Goal: Task Accomplishment & Management: Use online tool/utility

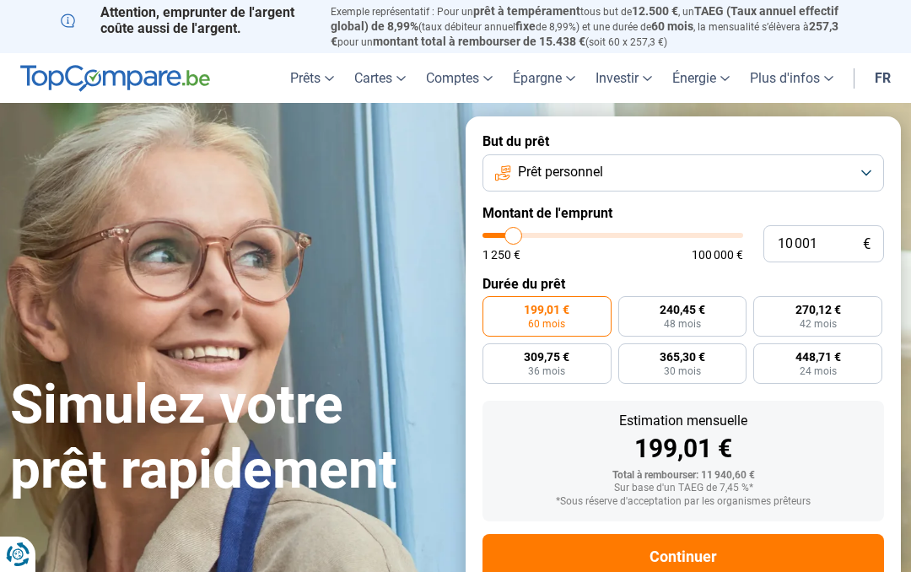
click at [589, 167] on span "Prêt personnel" at bounding box center [560, 172] width 85 height 19
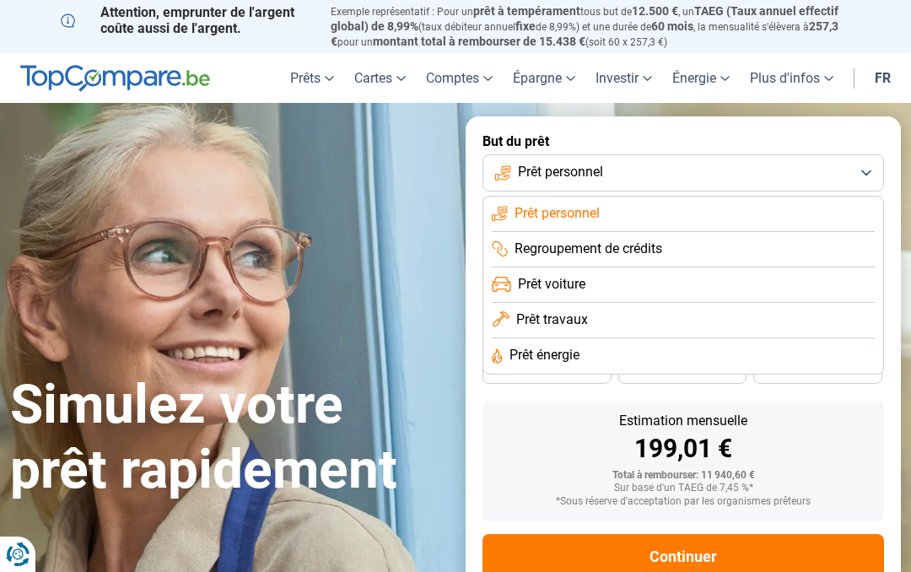
click at [537, 275] on span "Prêt voiture" at bounding box center [551, 284] width 67 height 19
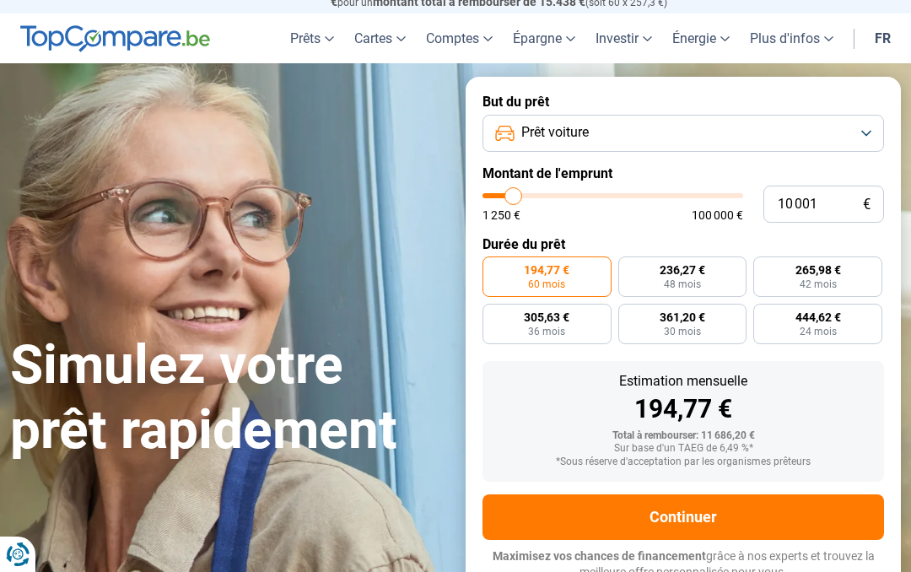
scroll to position [40, 0]
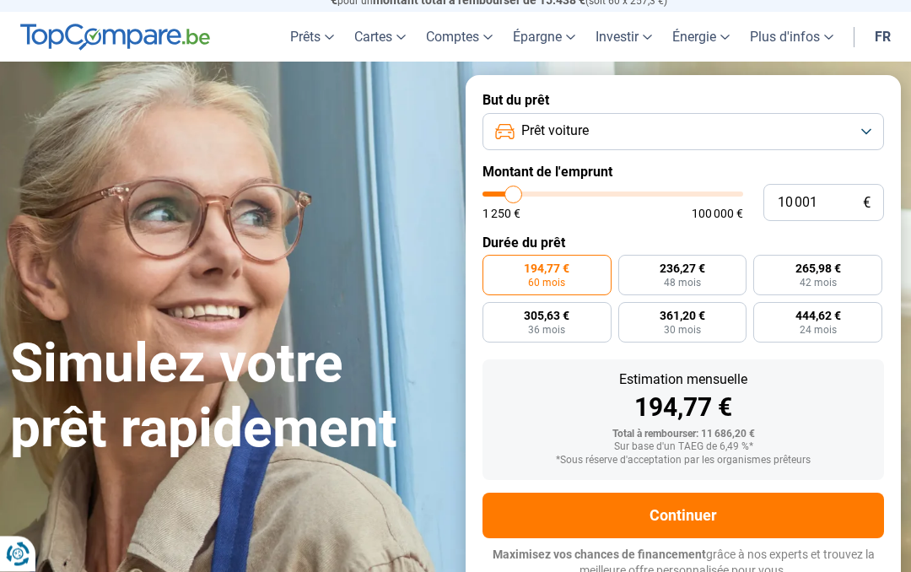
type input "14 000"
type input "14000"
type input "15 000"
type input "15000"
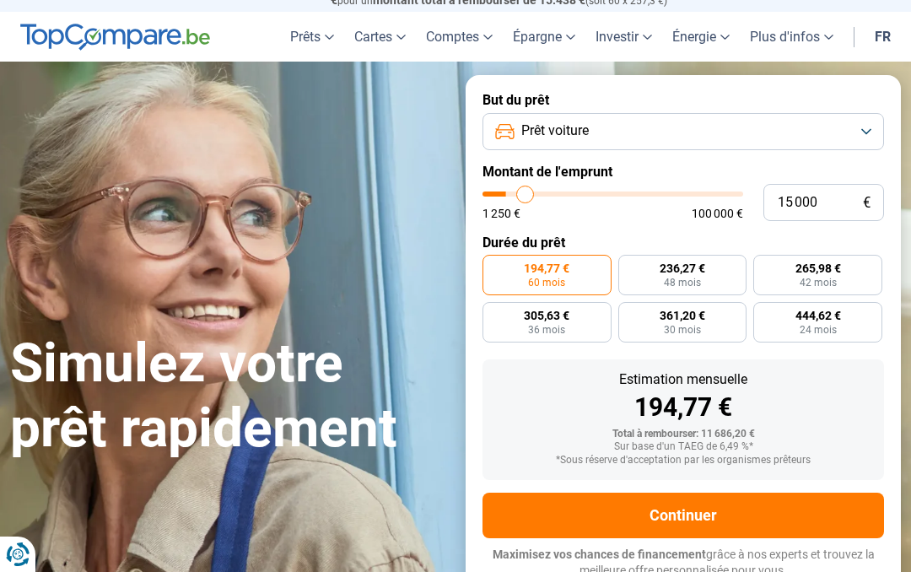
type input "15 750"
type input "15750"
type input "16 250"
type input "16250"
type input "17 750"
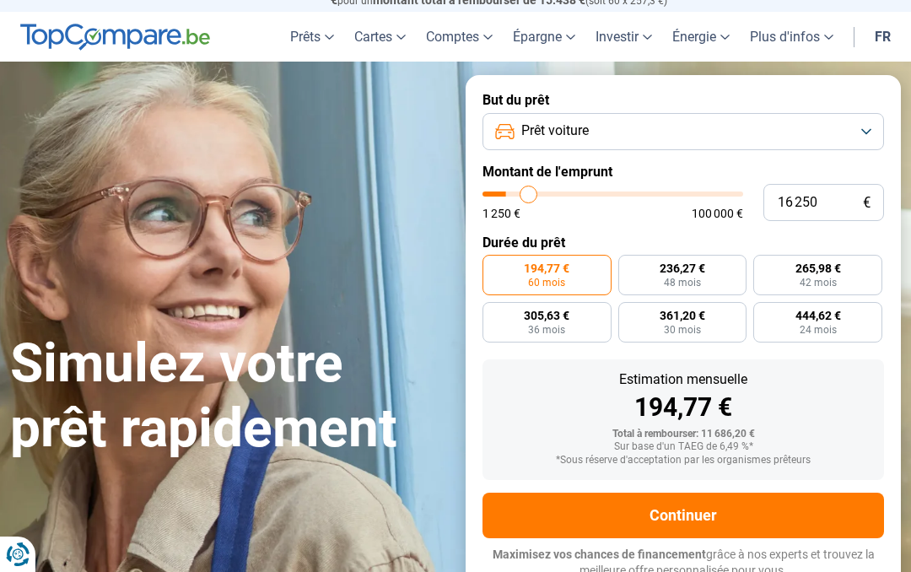
type input "17750"
type input "19 000"
type input "19000"
type input "20 000"
type input "20000"
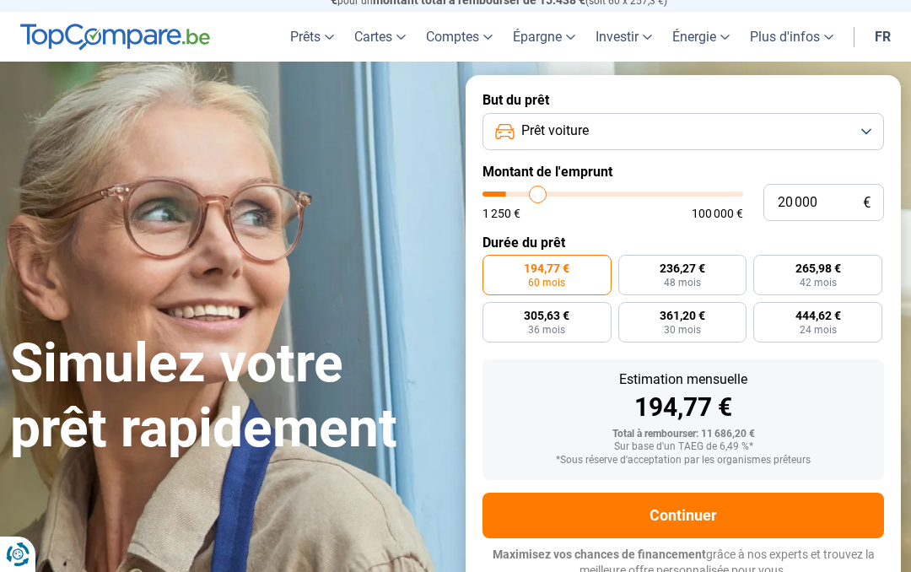
type input "21 000"
type input "21000"
type input "22 250"
type input "22250"
type input "22 500"
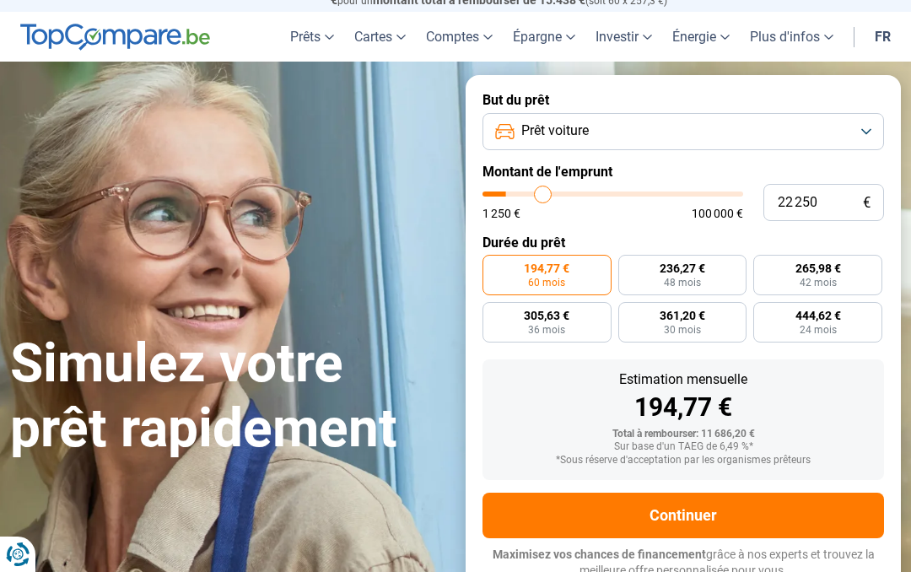
type input "22500"
type input "23 250"
type input "23250"
type input "23 500"
type input "23500"
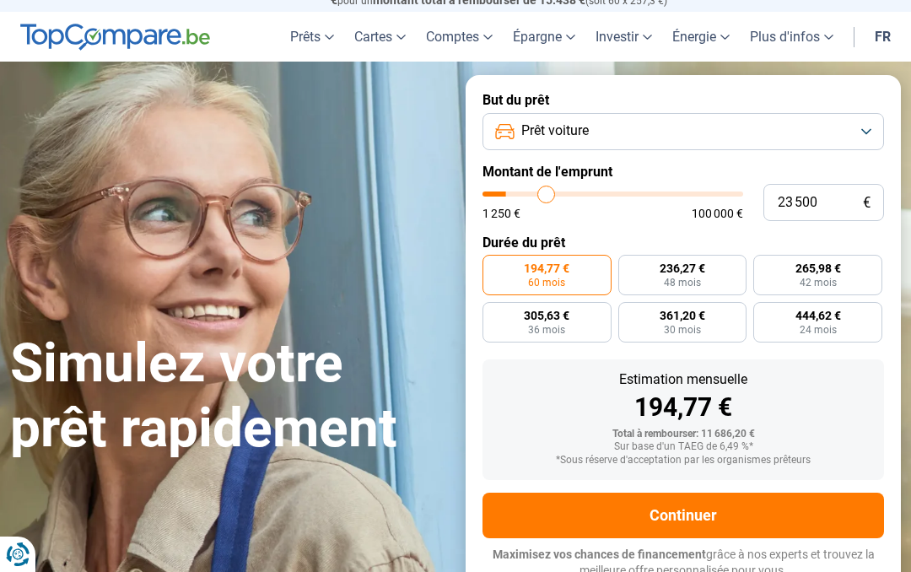
type input "23 750"
type input "23750"
type input "24 500"
type input "24500"
type input "25 000"
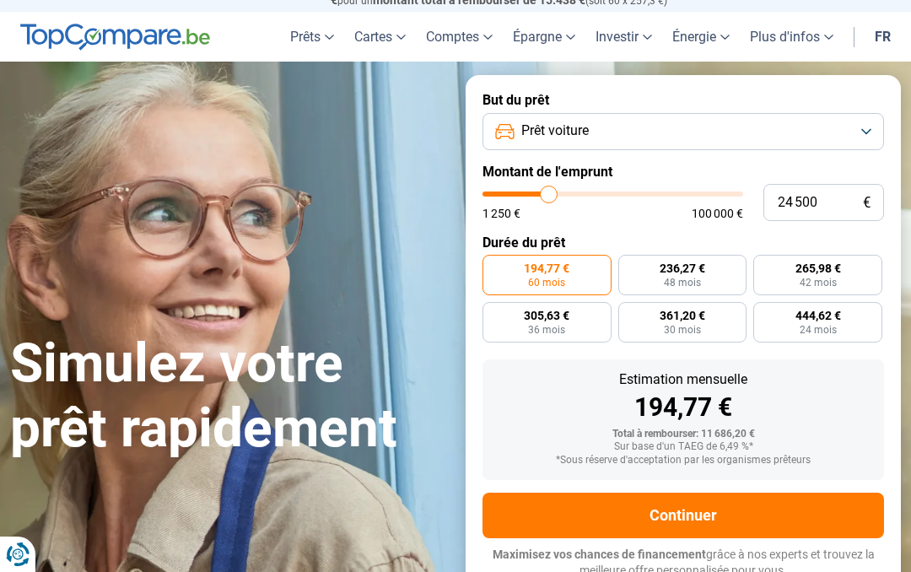
type input "25000"
type input "25 500"
type input "25500"
type input "26 000"
type input "26000"
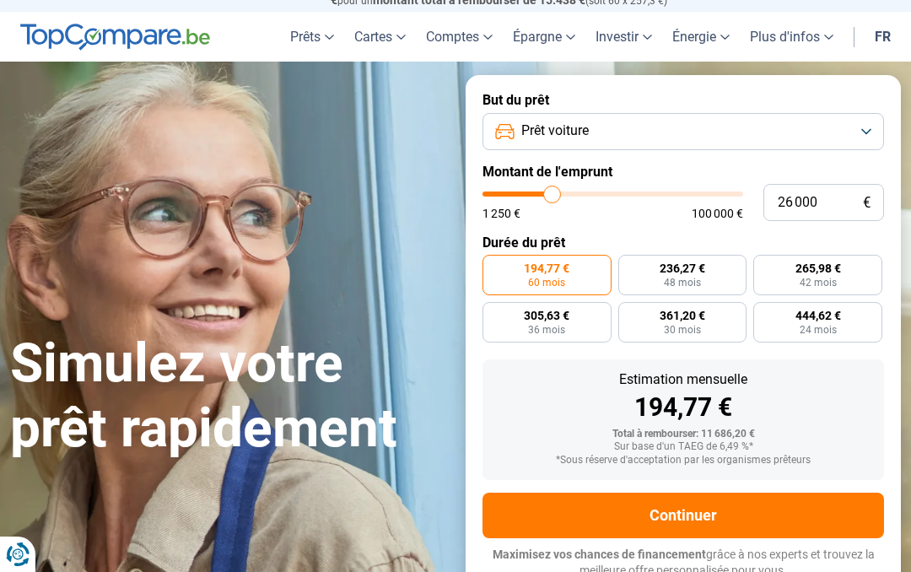
type input "26 750"
type input "26750"
type input "27 000"
type input "27000"
type input "27 750"
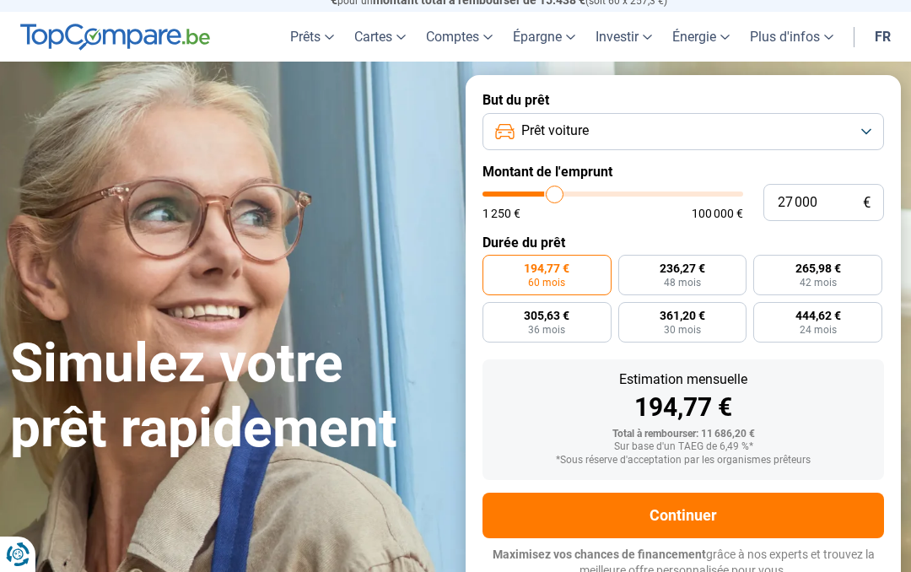
type input "27750"
type input "28 250"
type input "28250"
type input "28 750"
type input "28750"
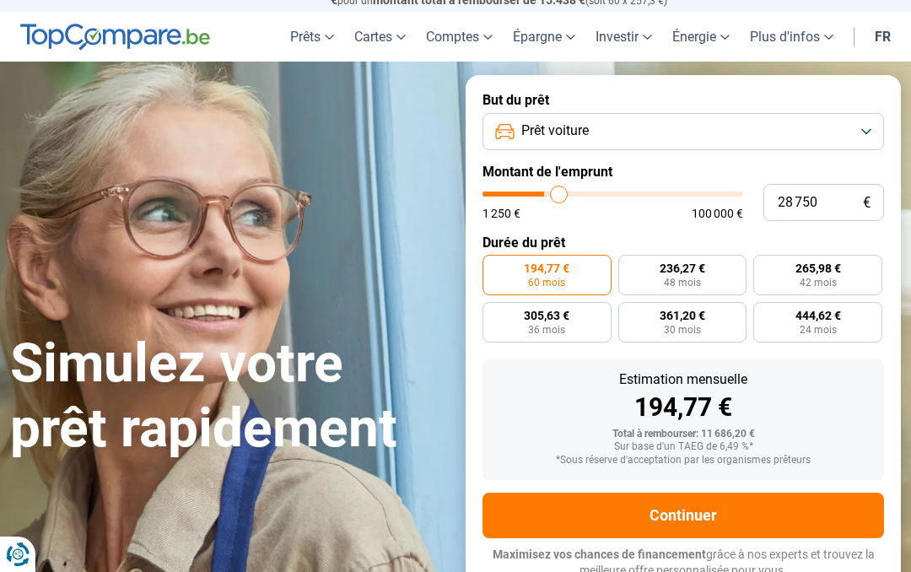
type input "29 500"
type input "29500"
type input "30 000"
type input "30000"
type input "30 750"
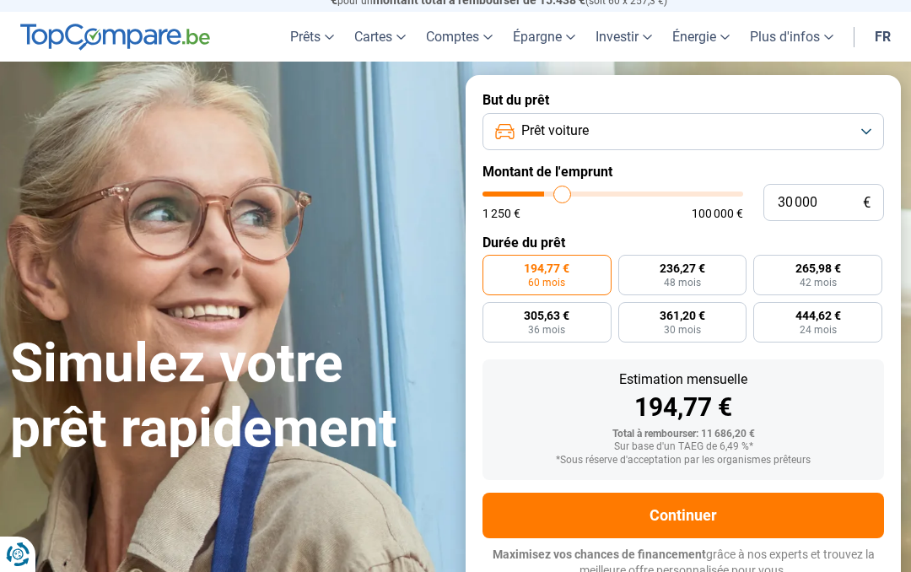
type input "30750"
type input "31 500"
type input "31500"
type input "31 750"
type input "31750"
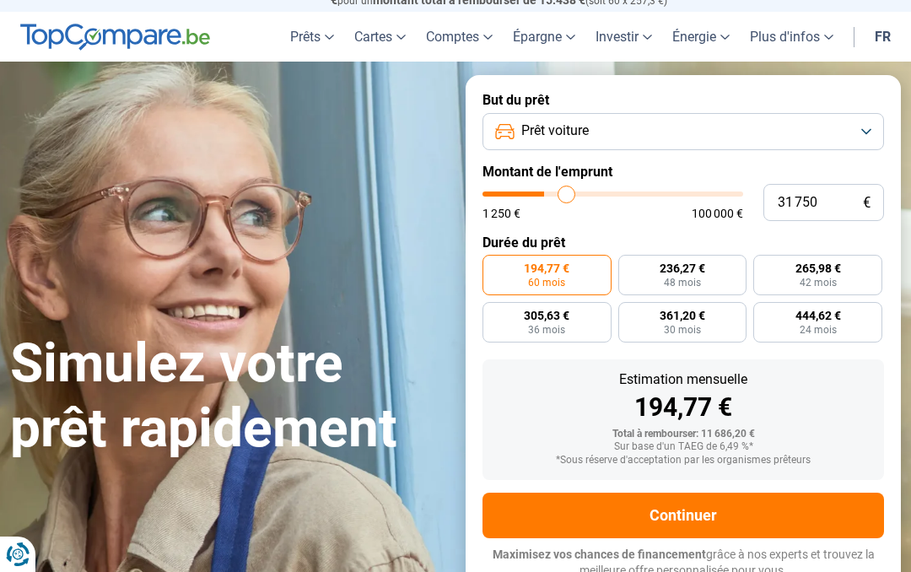
type input "32 500"
type input "32500"
type input "32 750"
type input "32750"
type input "33 250"
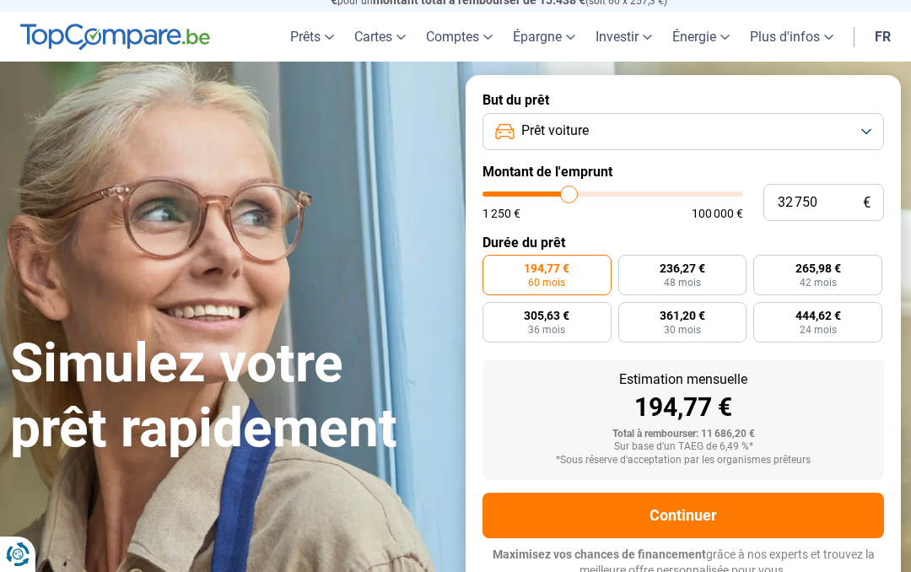
type input "33250"
type input "33 500"
type input "33500"
type input "33 750"
type input "33750"
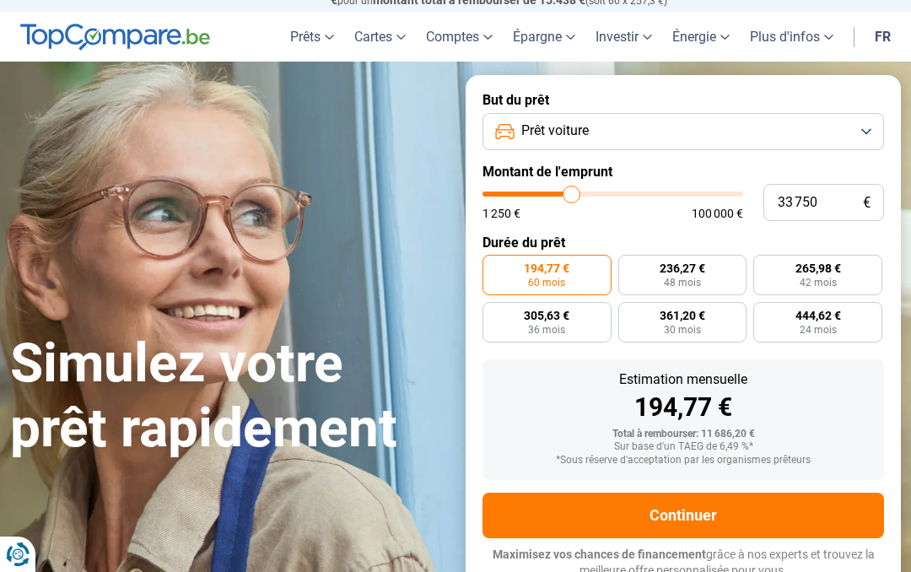
type input "34 250"
type input "34250"
type input "35 000"
type input "35000"
type input "35 250"
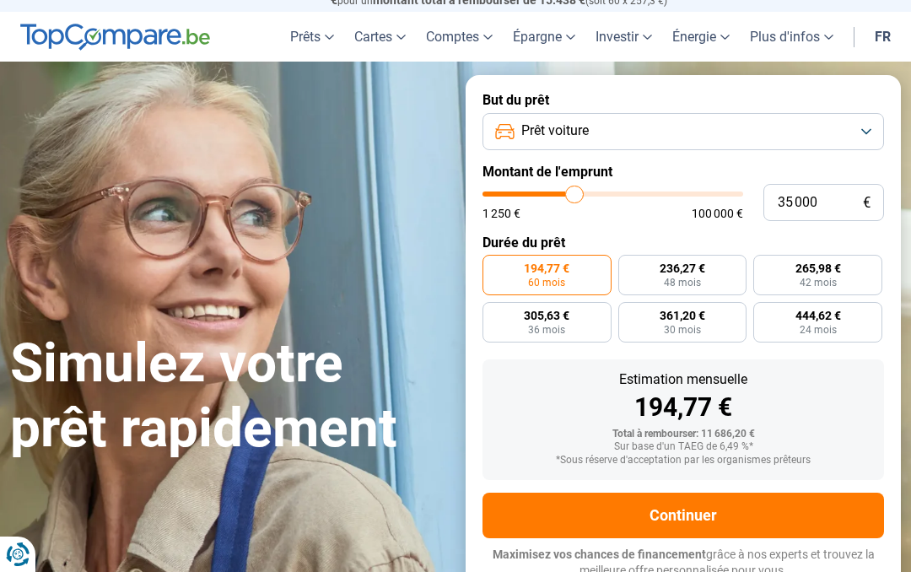
type input "35250"
type input "36 000"
type input "36000"
type input "36 750"
type input "36750"
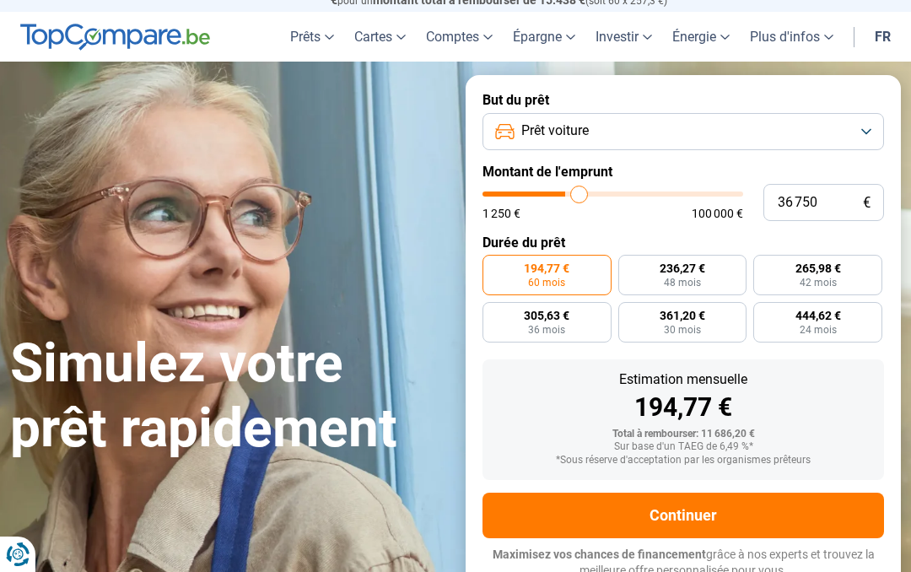
type input "37 250"
type input "37250"
type input "38 000"
type input "38000"
type input "38 750"
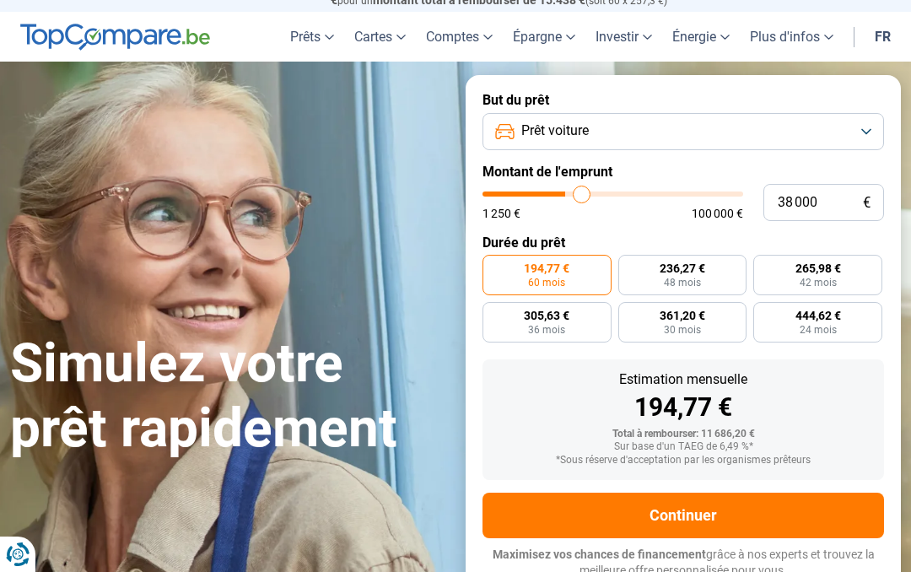
type input "38750"
type input "39 000"
type input "39000"
type input "39 750"
type input "39750"
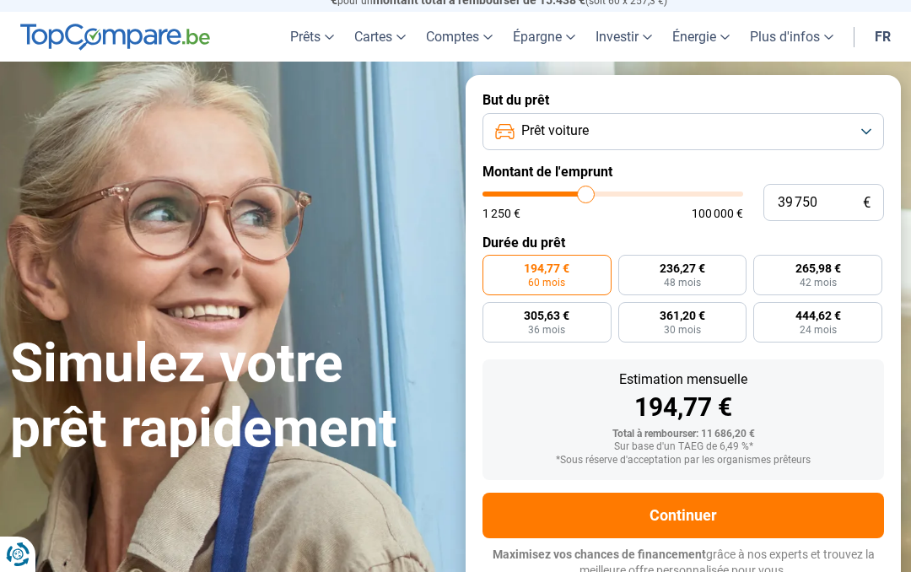
type input "40 000"
type input "40000"
type input "40 500"
type input "40500"
type input "40 750"
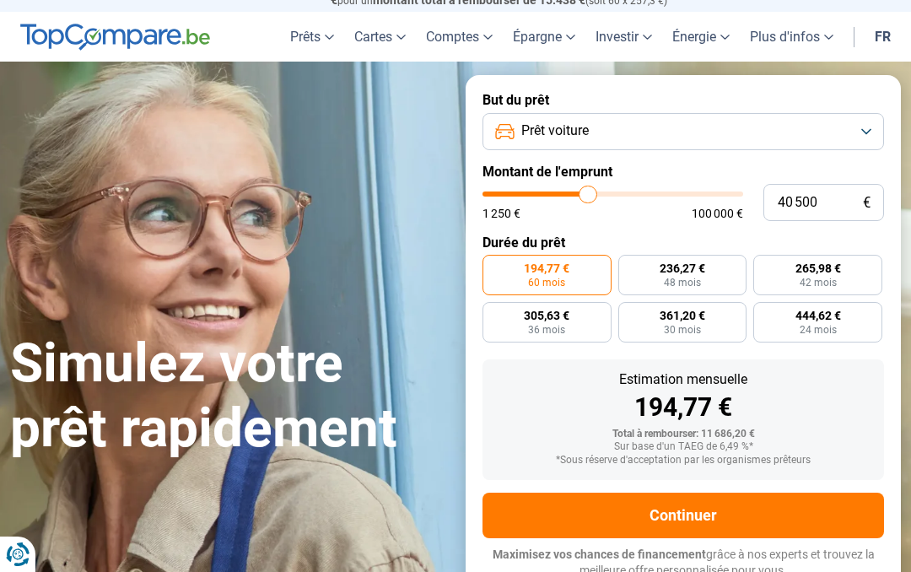
type input "40750"
type input "41 750"
type input "41750"
type input "42 750"
type input "42750"
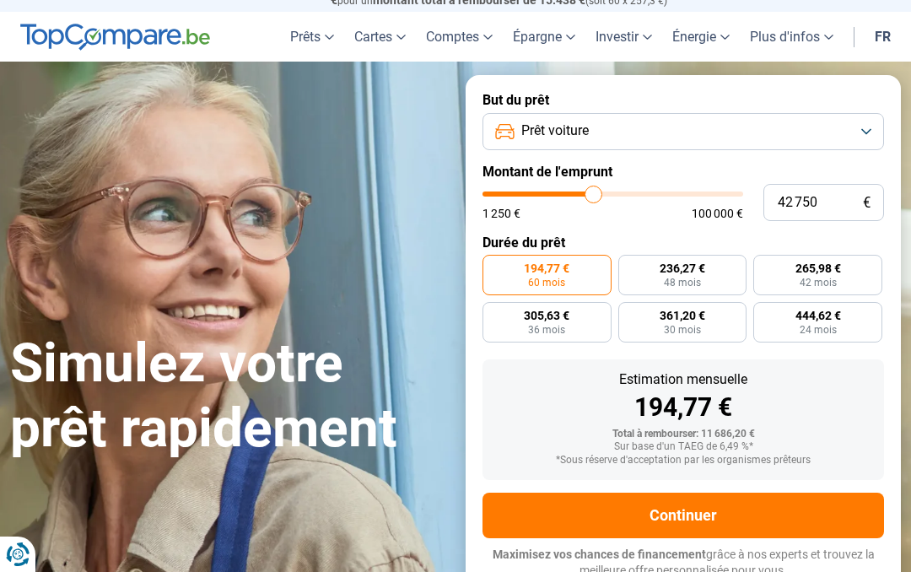
type input "43 750"
type input "43750"
type input "45 000"
type input "45000"
type input "46 250"
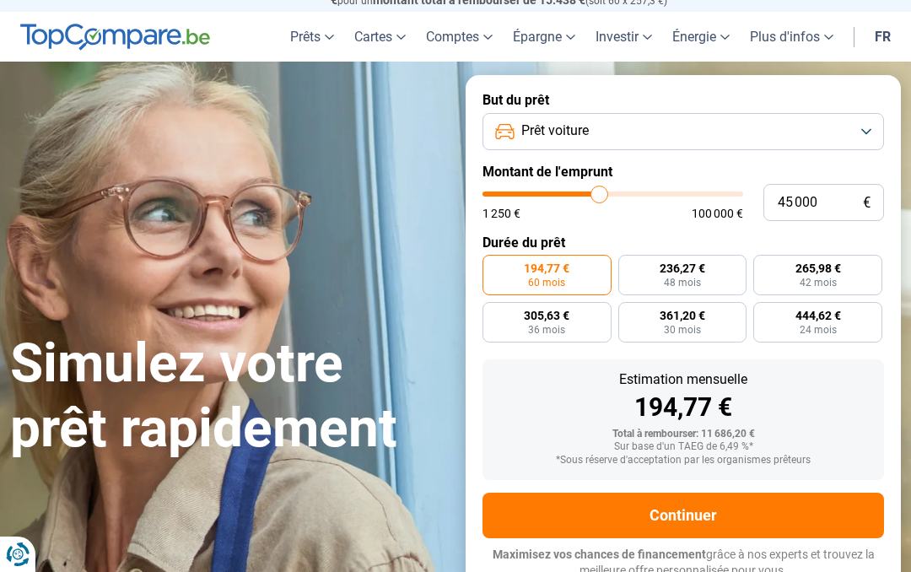
type input "46250"
type input "47 250"
type input "47250"
type input "48 250"
type input "48250"
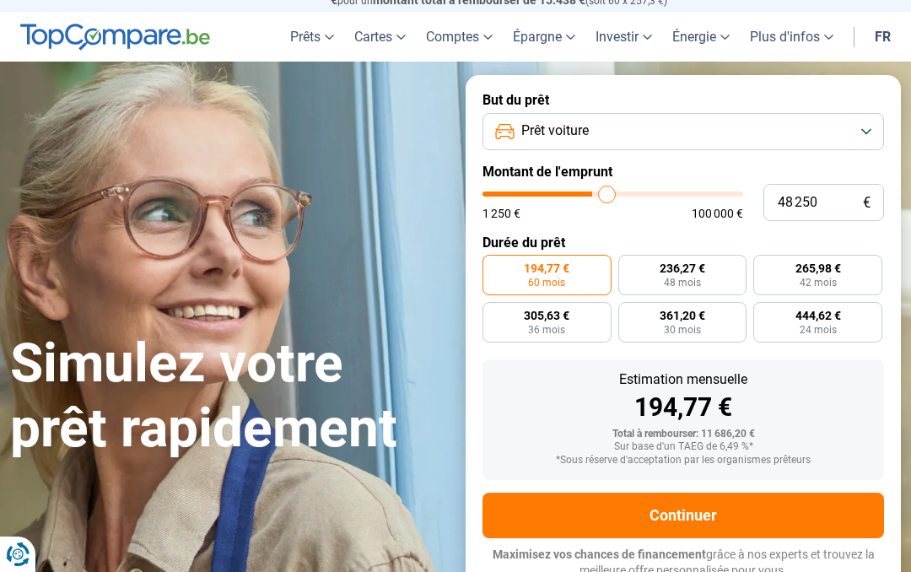
type input "49 500"
type input "49500"
type input "50 000"
type input "50000"
type input "51 000"
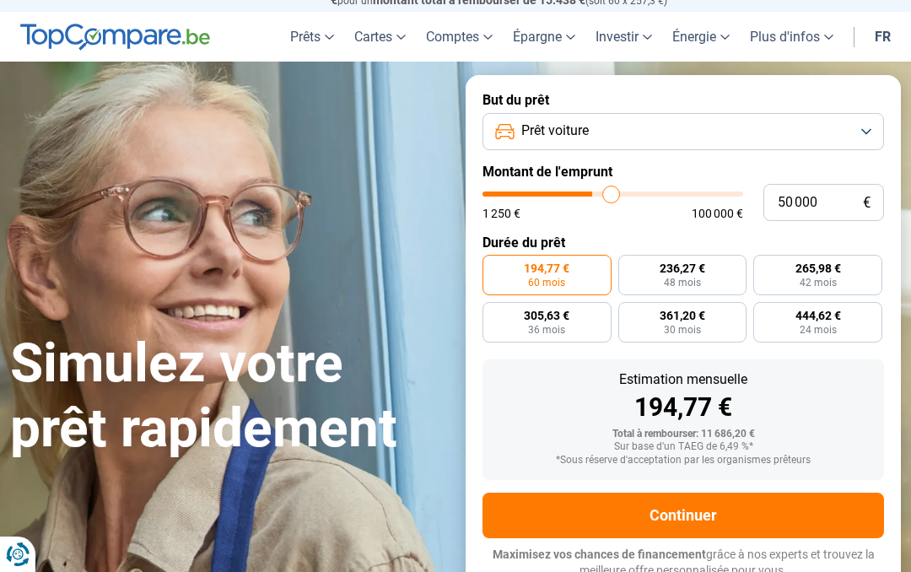
type input "51000"
type input "51 750"
type input "51750"
type input "52 500"
type input "52500"
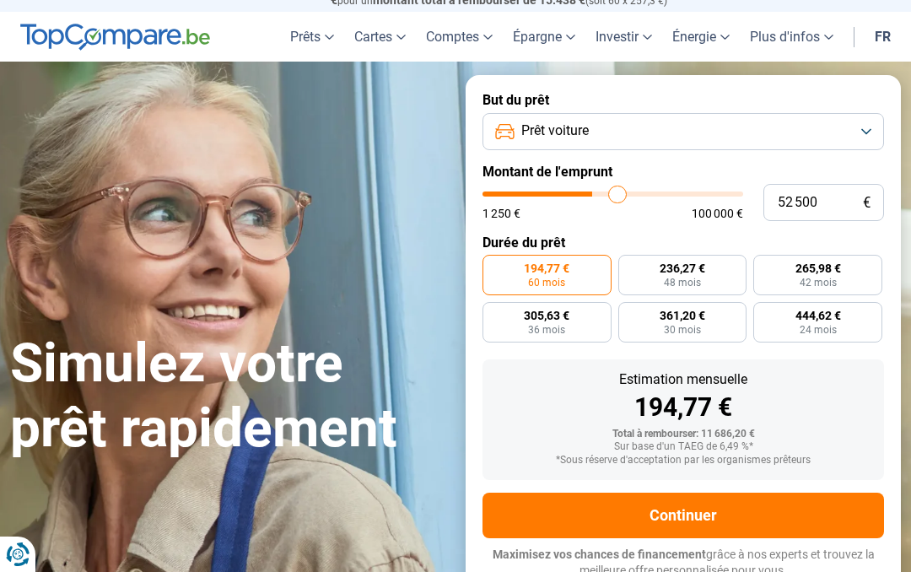
type input "53 250"
type input "53250"
type input "53 750"
type input "53750"
type input "54 250"
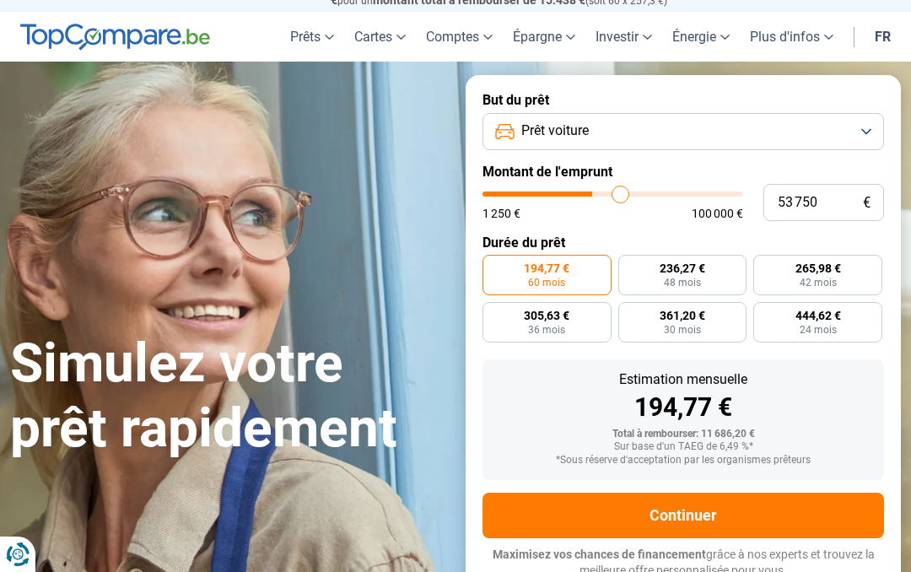
type input "54250"
type input "54 500"
type input "54500"
type input "55 000"
type input "55000"
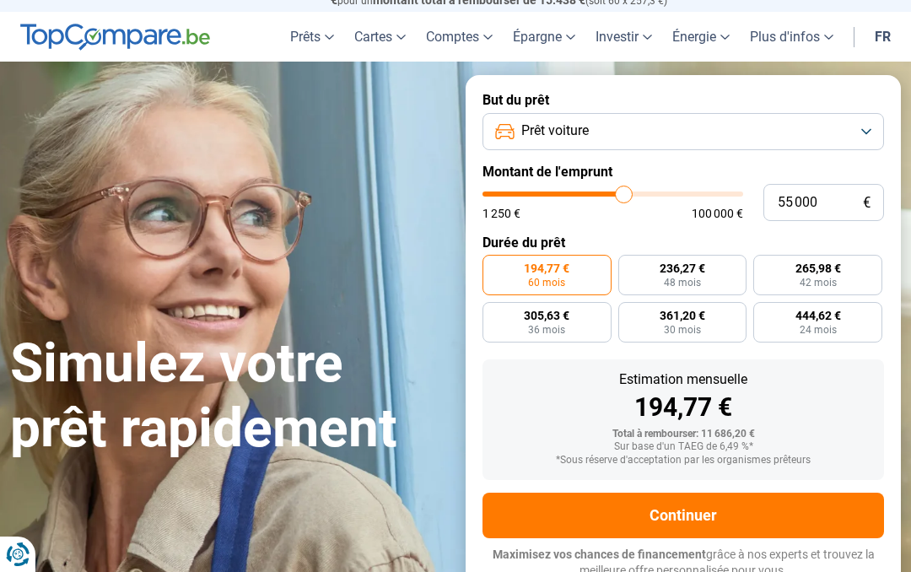
type input "55 500"
type input "55500"
type input "56 000"
type input "56000"
type input "56 750"
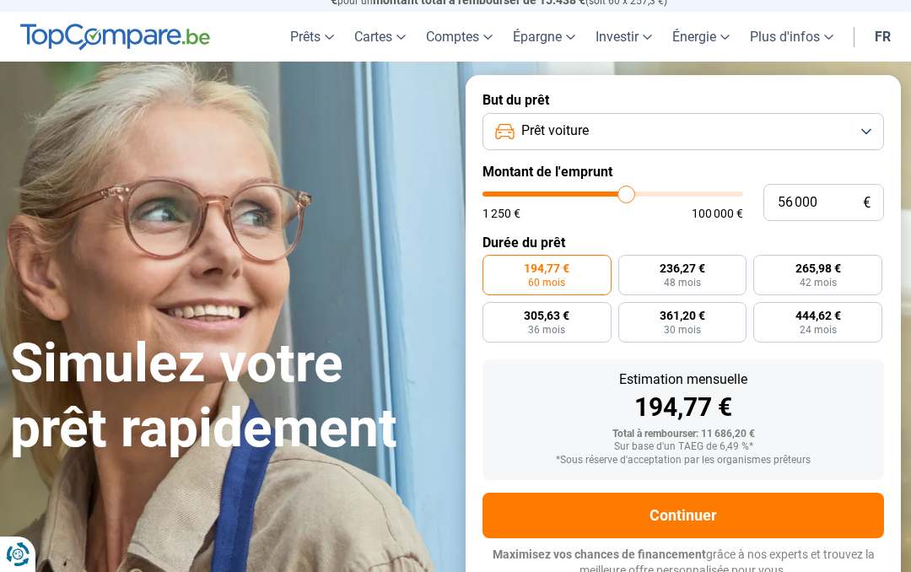
type input "56750"
type input "57 000"
type input "57000"
type input "57 250"
type input "57250"
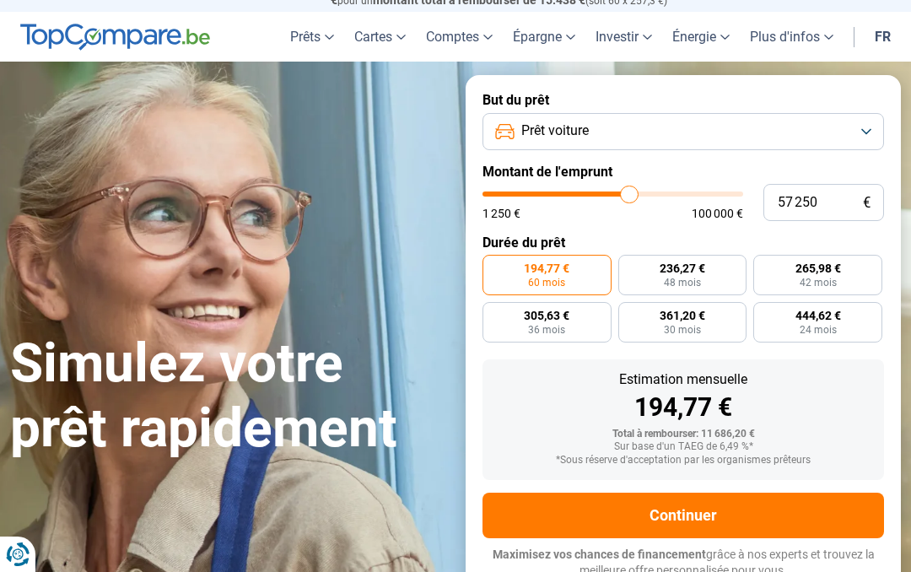
type input "57 750"
type input "57750"
type input "58 000"
type input "58000"
type input "58 250"
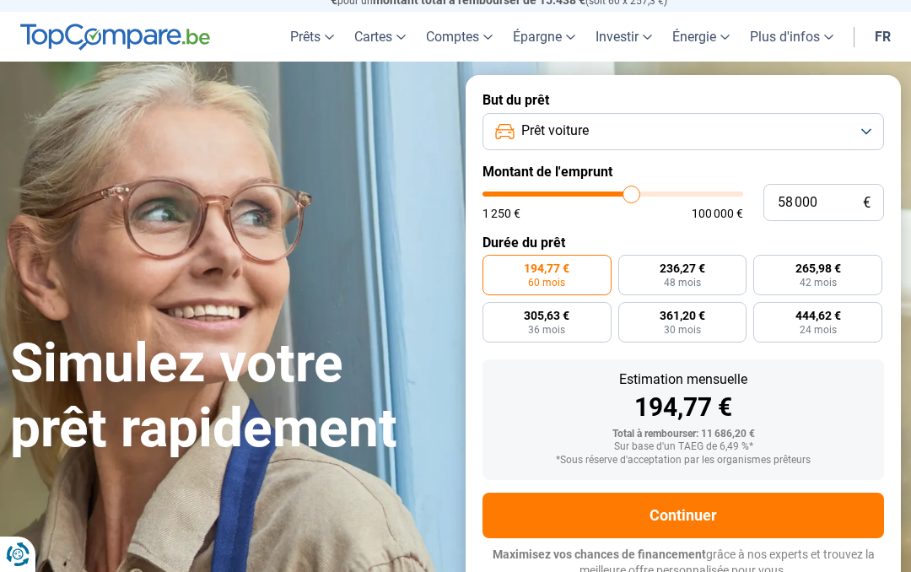
type input "58250"
type input "58 750"
type input "58750"
type input "59 000"
type input "59000"
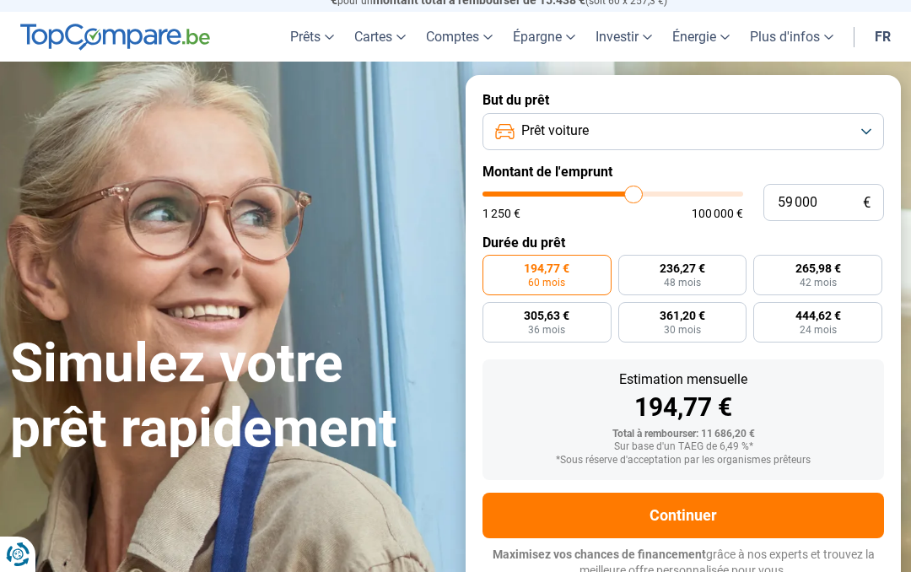
type input "59 500"
type input "59500"
type input "59 750"
type input "59750"
type input "59 000"
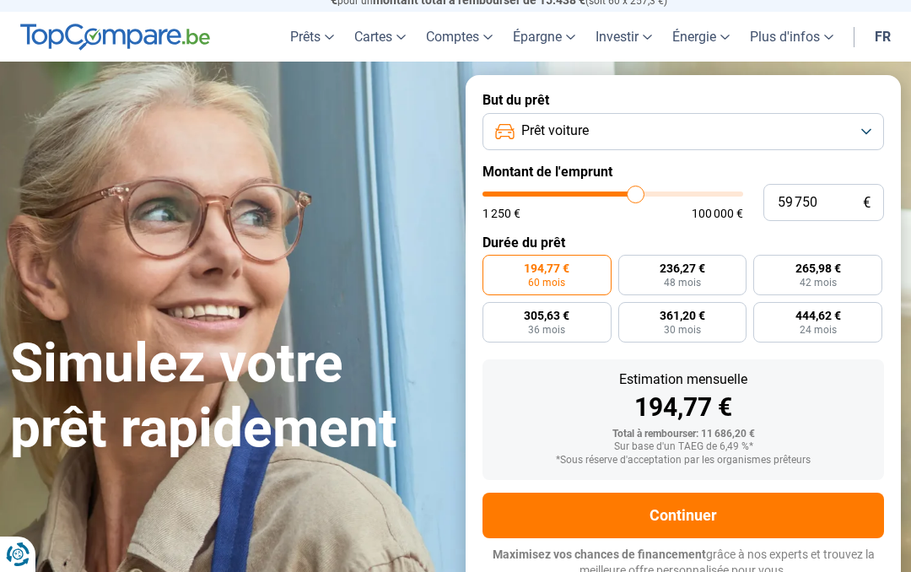
type input "59000"
type input "58 000"
type input "58000"
type input "56 750"
type input "56750"
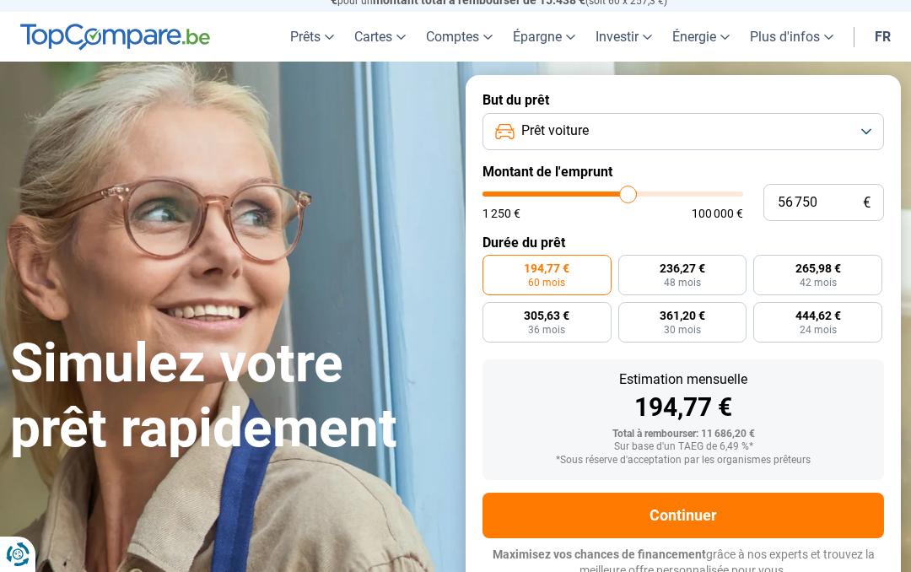
type input "55 000"
type input "55000"
type input "53 250"
type input "53250"
type input "51 500"
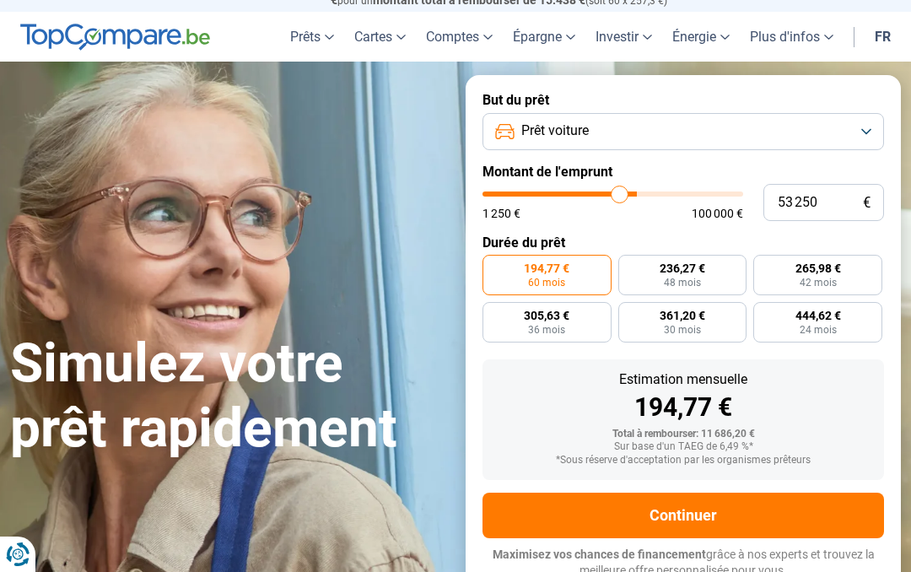
type input "51500"
type input "49 750"
type input "49750"
type input "48 250"
type input "48250"
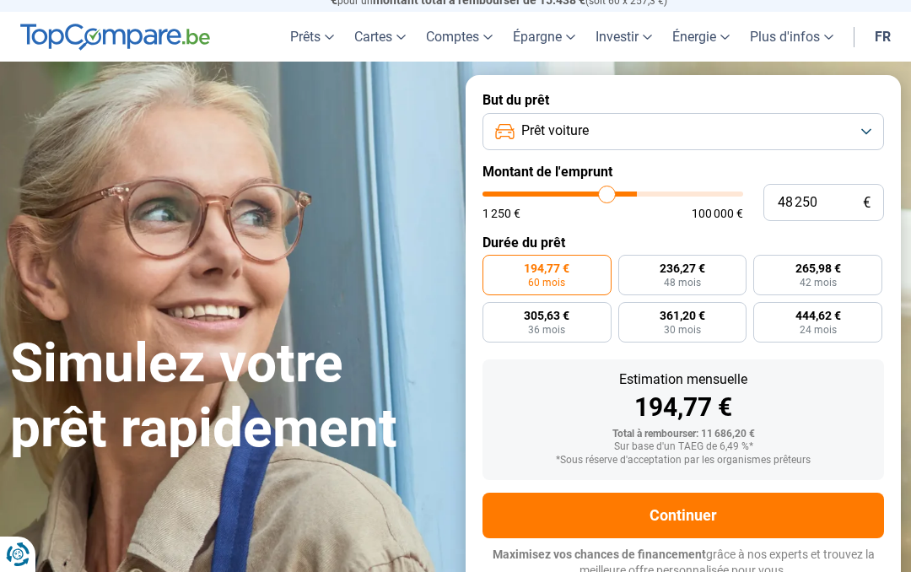
type input "47 000"
type input "47000"
type input "45 500"
type input "45500"
type input "44 250"
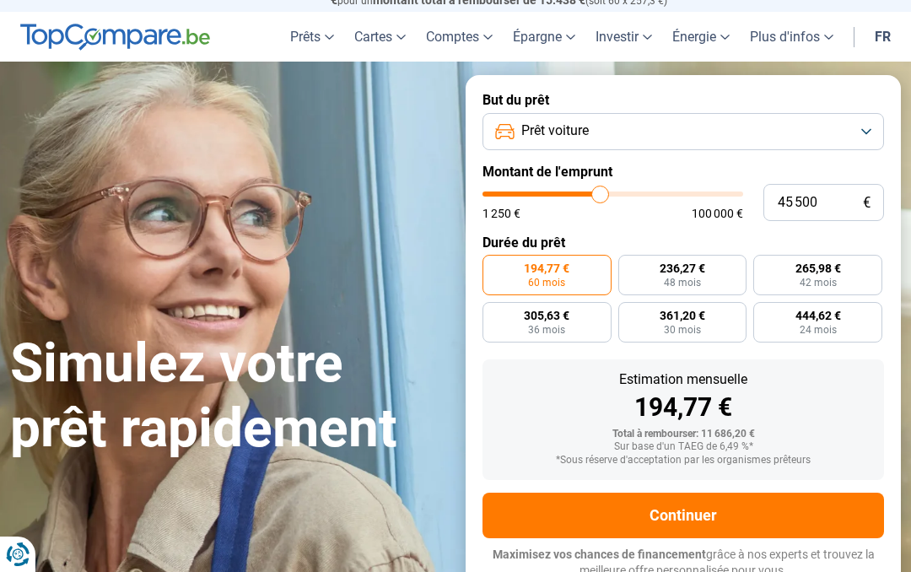
type input "44250"
type input "42 750"
type input "42750"
type input "41 500"
type input "41500"
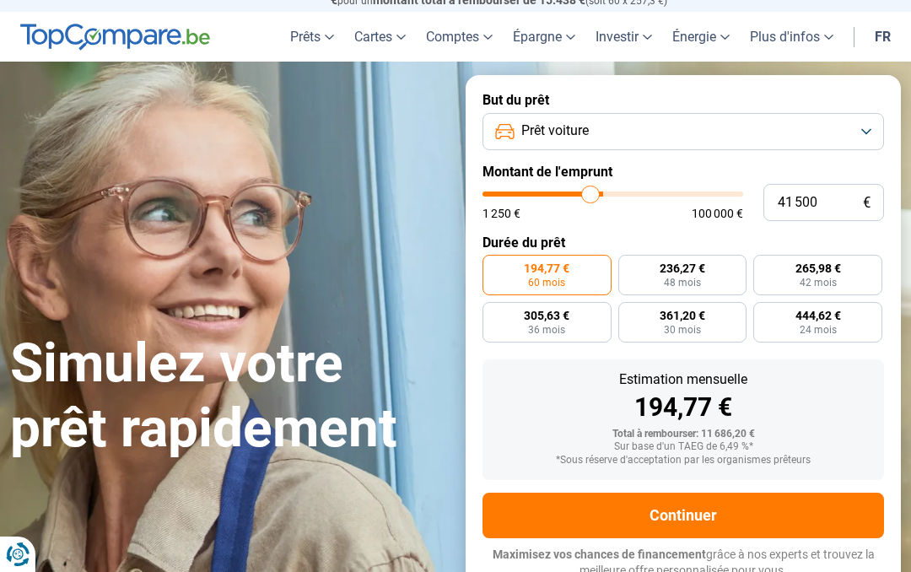
type input "40 000"
type input "40000"
type input "39 000"
type input "39000"
type input "37 250"
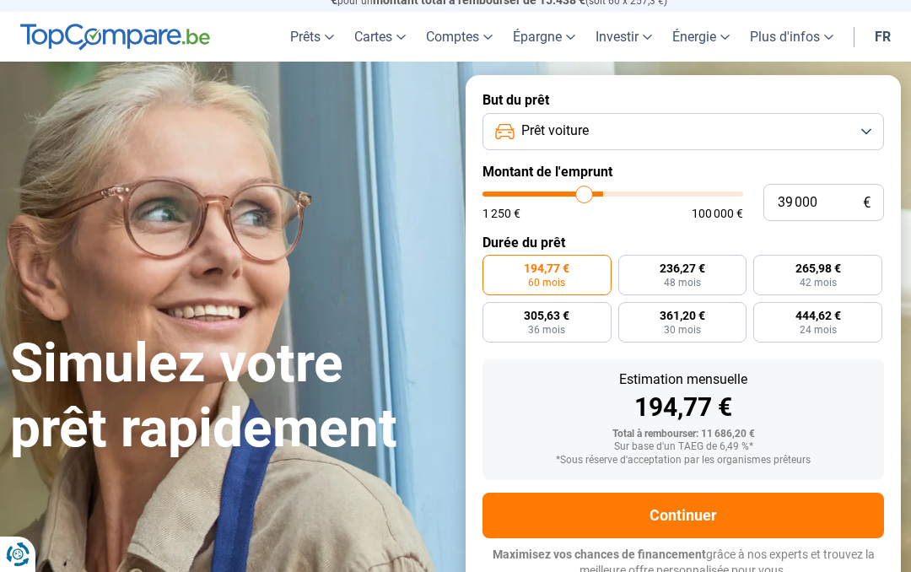
type input "37250"
type input "36 250"
type input "36250"
type input "35 000"
type input "35000"
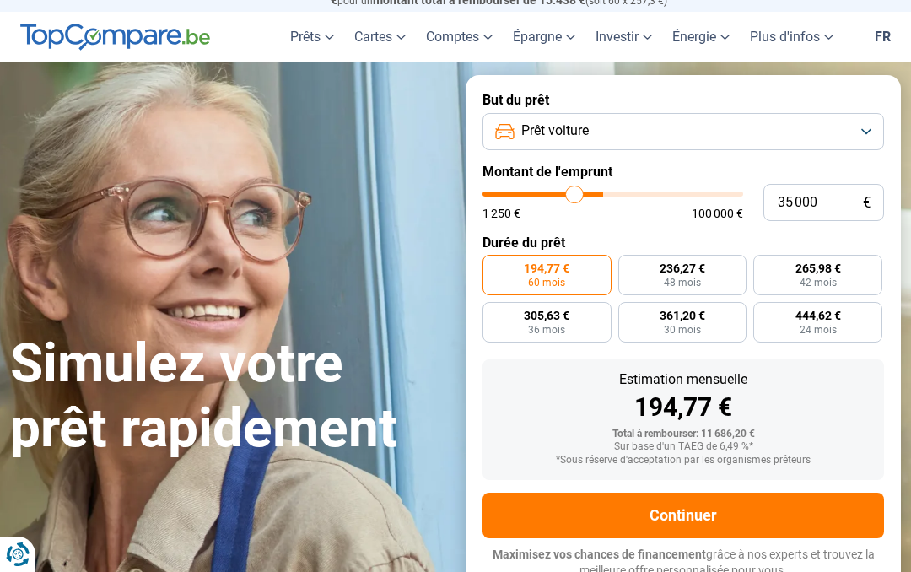
type input "33 500"
type input "33500"
type input "32 500"
type input "32500"
type input "31 000"
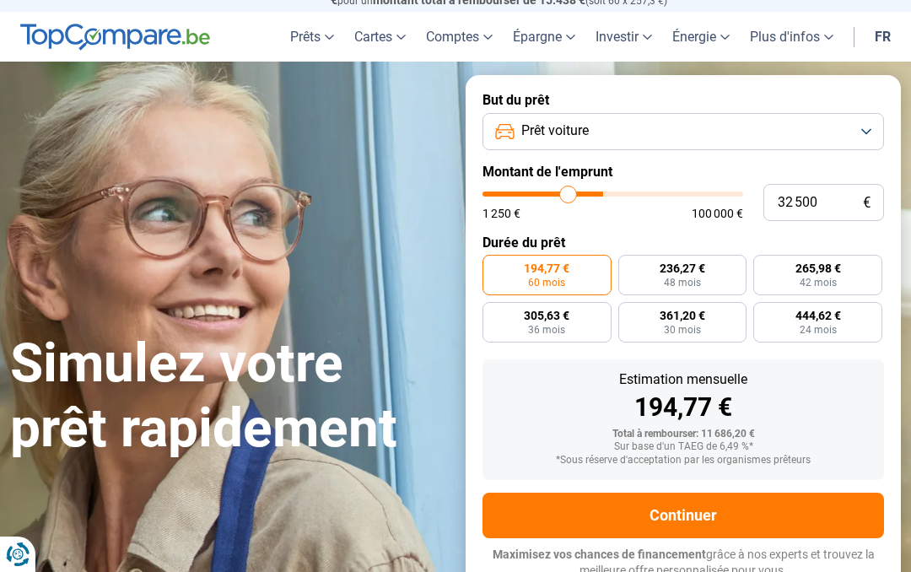
type input "31000"
type input "30 000"
type input "30000"
type input "29 500"
type input "29500"
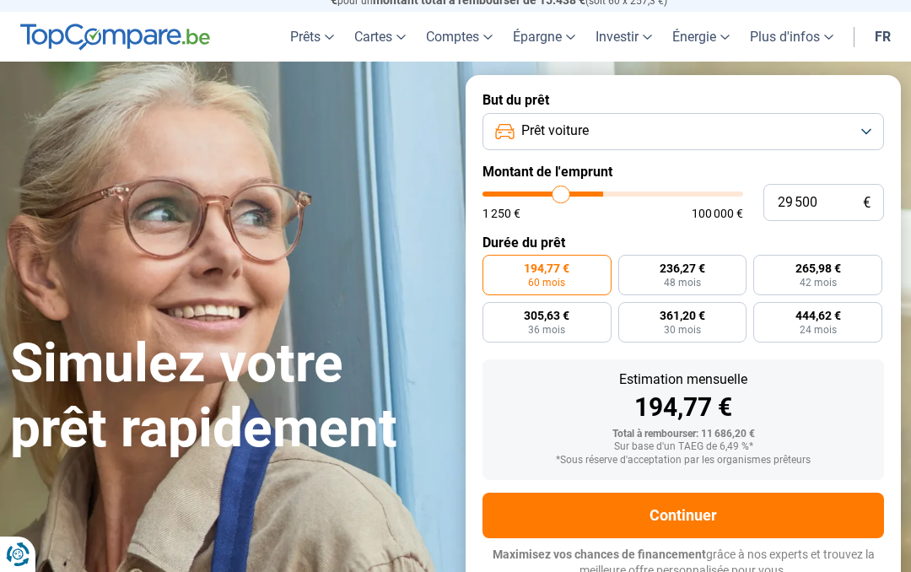
type input "28 750"
type input "28750"
type input "28 250"
type input "28250"
type input "28 000"
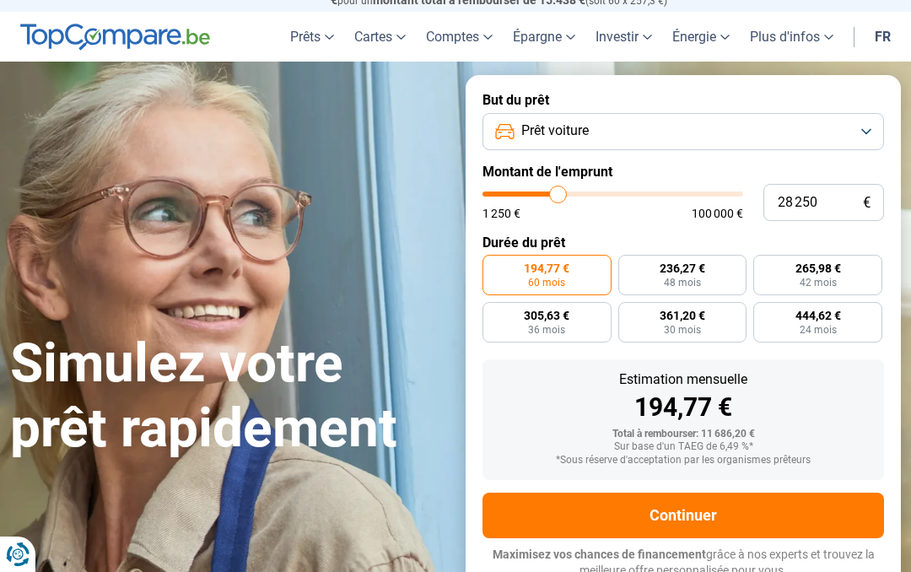
type input "28000"
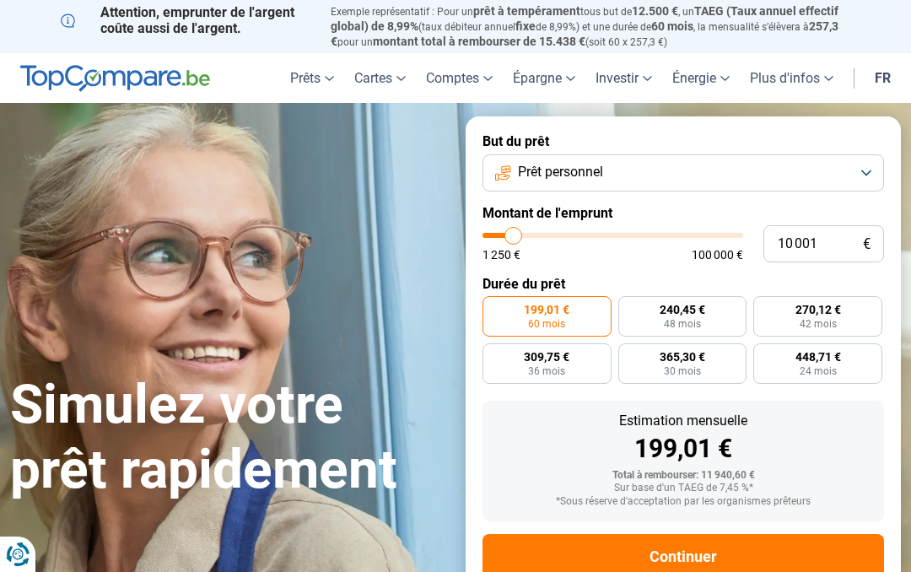
type input "15 000"
type input "15000"
type input "15 500"
type input "15500"
type input "16 250"
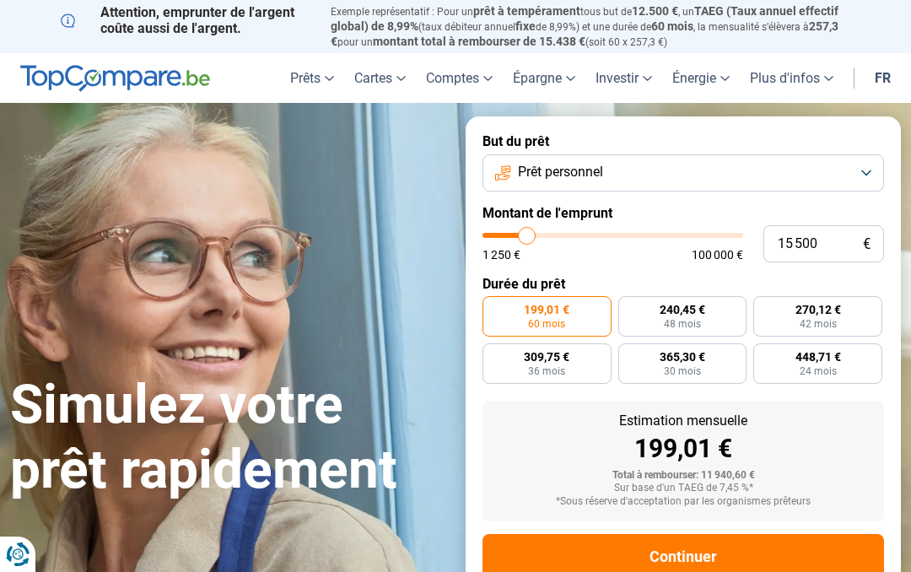
type input "16250"
type input "16 750"
type input "16750"
type input "17 750"
type input "17750"
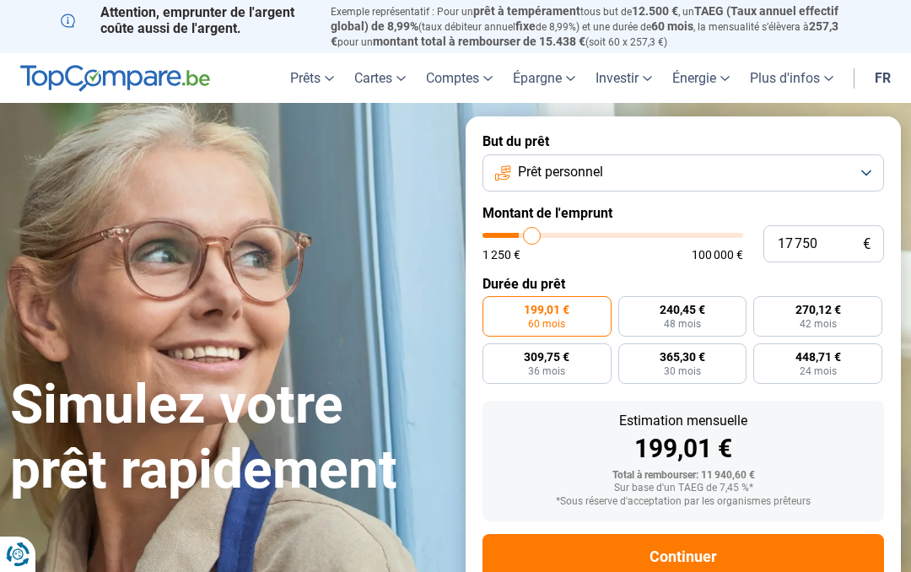
type input "19 000"
type input "19000"
type input "20 000"
type input "20000"
type input "21 500"
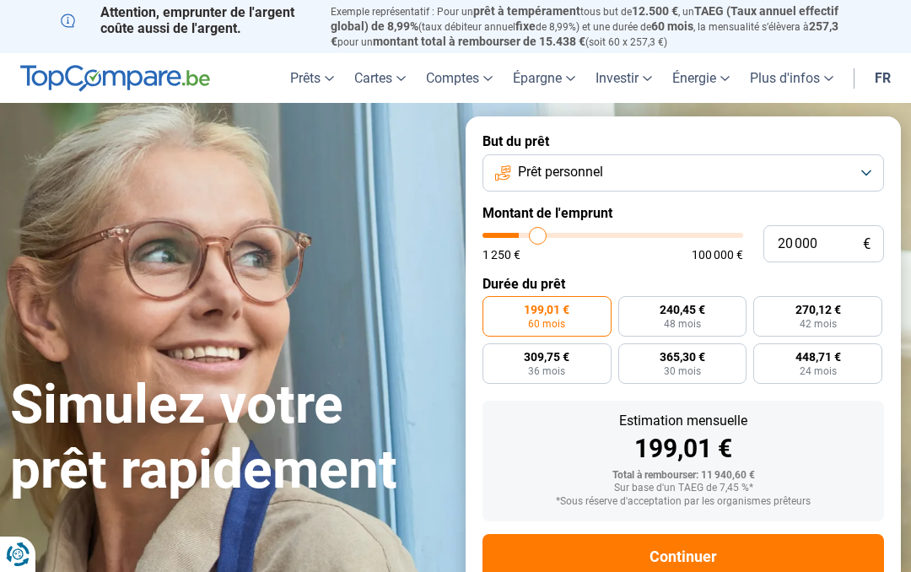
type input "21500"
type input "23 250"
type input "23250"
type input "25 000"
type input "25000"
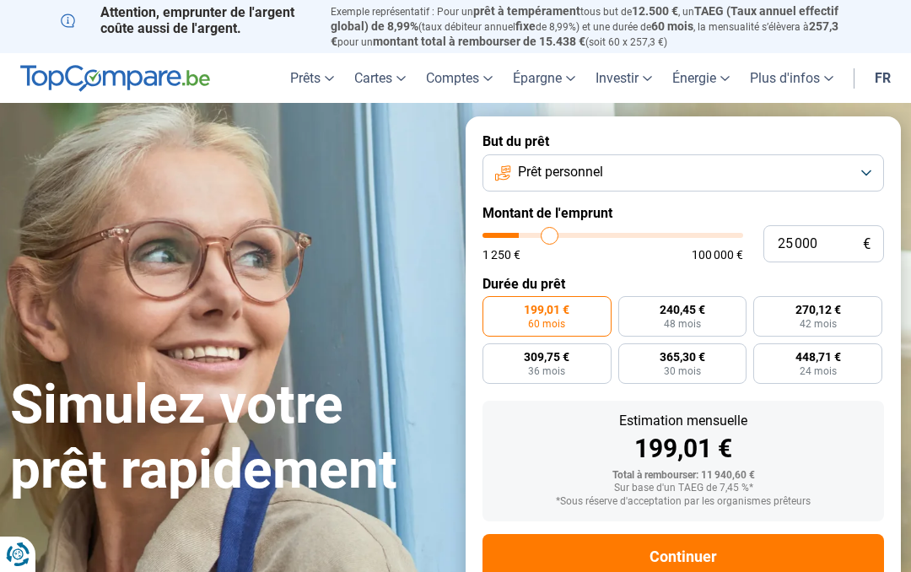
type input "26 250"
type input "26250"
type input "27 750"
type input "27750"
type input "29 000"
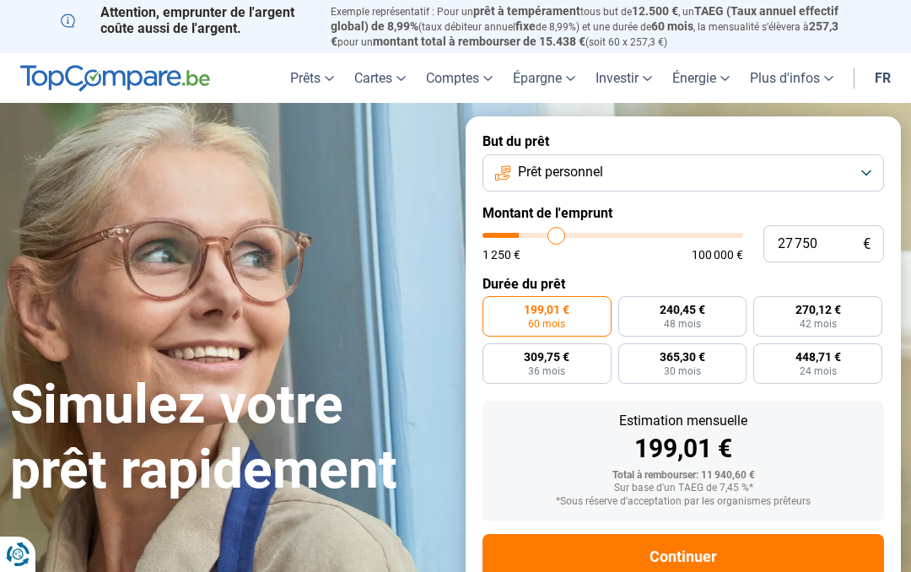
type input "29000"
type input "30 000"
type input "30000"
type input "31 000"
type input "31000"
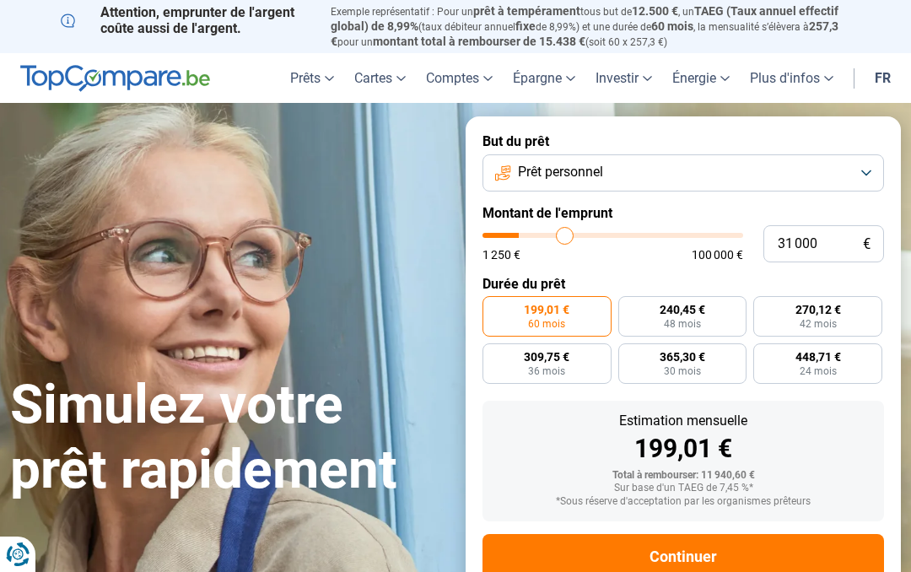
type input "31 750"
type input "31750"
type input "32 250"
type input "32250"
type input "32 500"
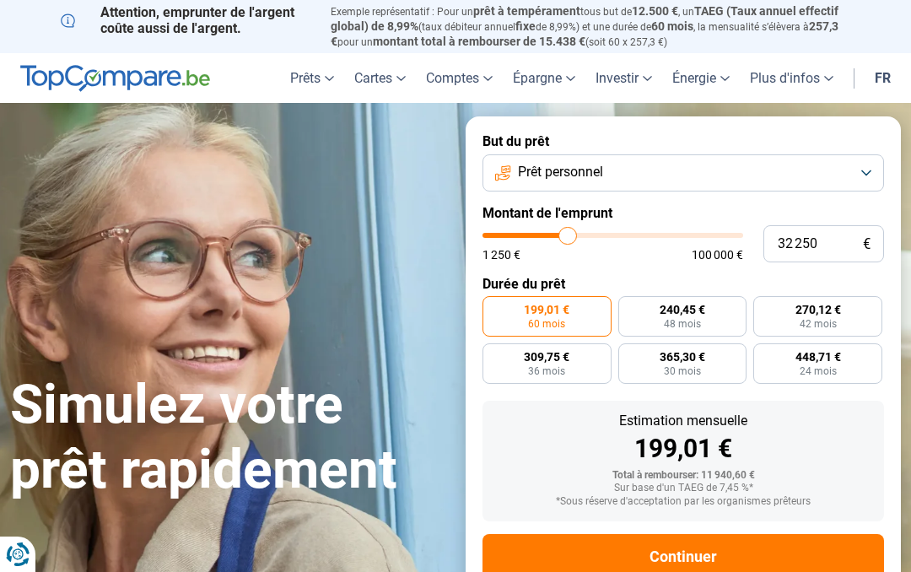
type input "32500"
type input "32 250"
type input "32250"
type input "30 750"
type input "30750"
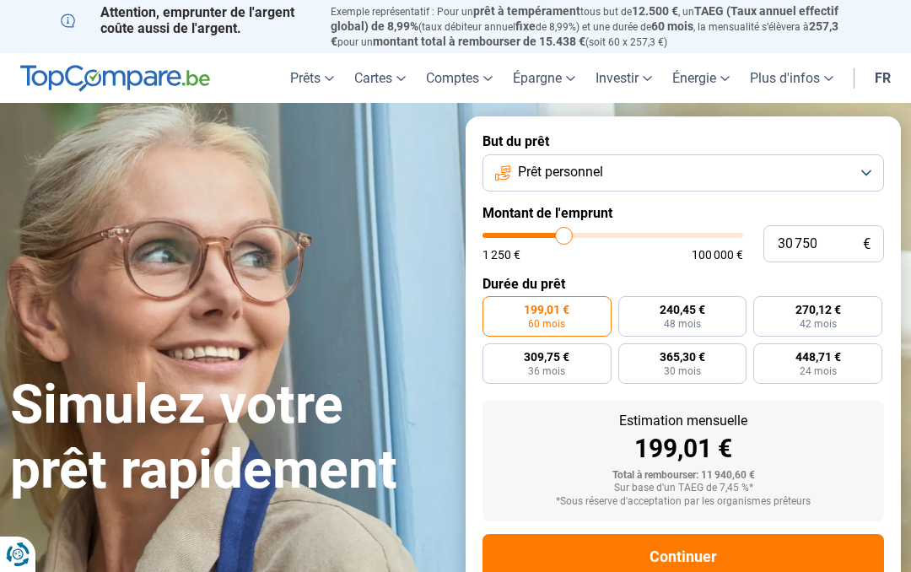
type input "29 000"
type input "29000"
type input "27 250"
type input "27250"
type input "25 250"
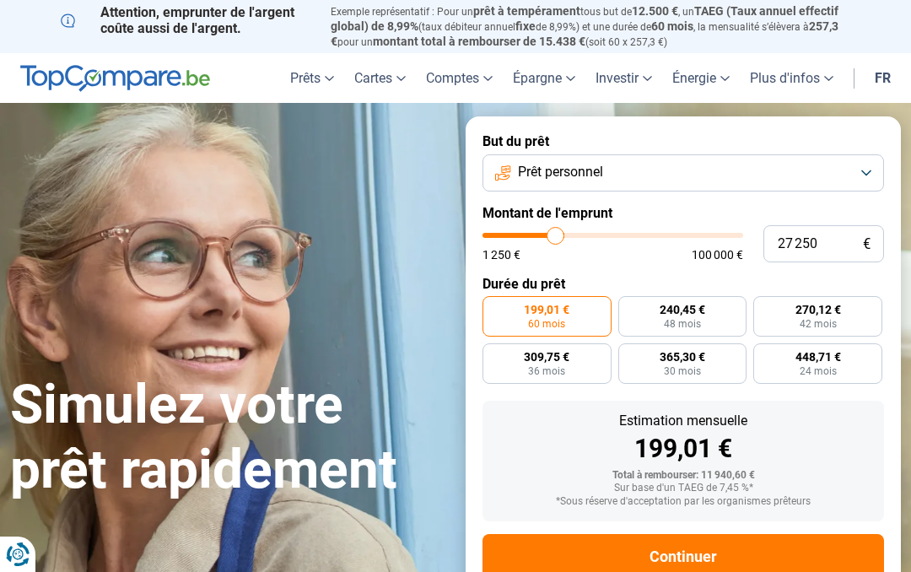
type input "25250"
type input "23 500"
type input "23500"
type input "21 750"
type input "21750"
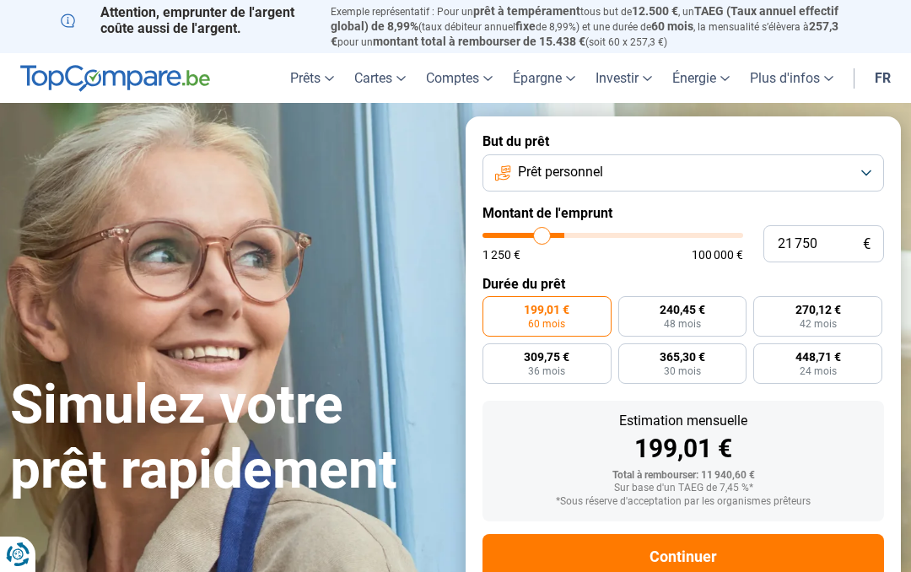
type input "20 750"
type input "20750"
type input "20 000"
type input "20000"
type input "19 750"
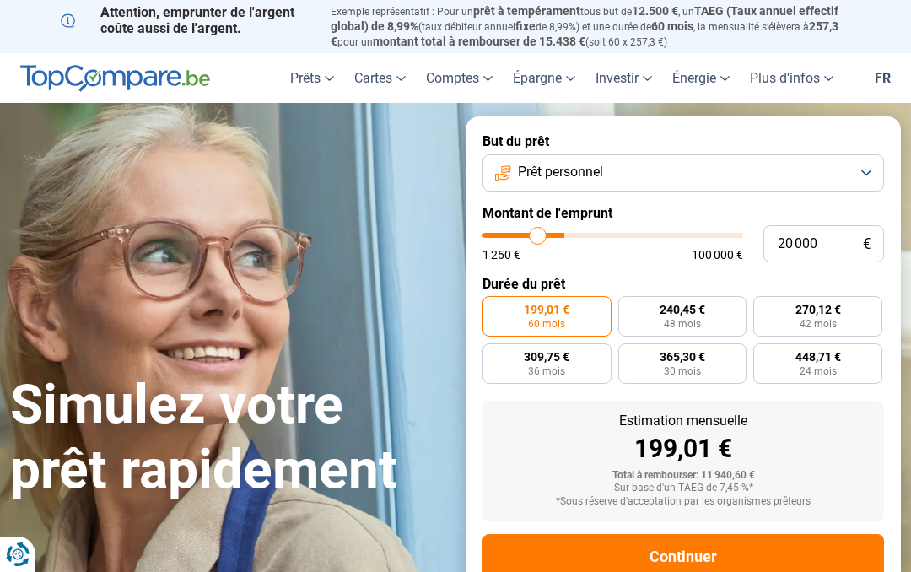
type input "19750"
type input "19 500"
type input "19500"
type input "19 000"
type input "19000"
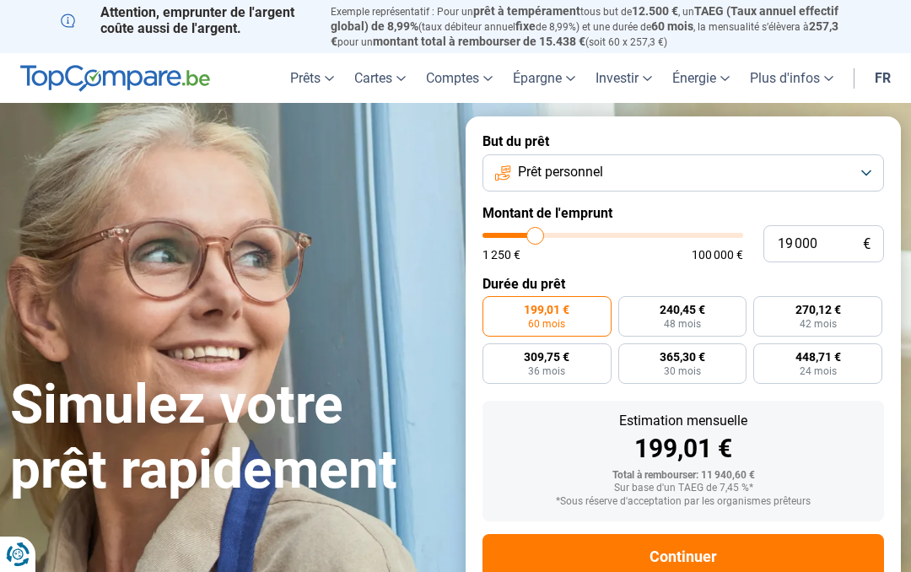
type input "18 750"
type input "18750"
type input "18 250"
type input "18250"
type input "17 750"
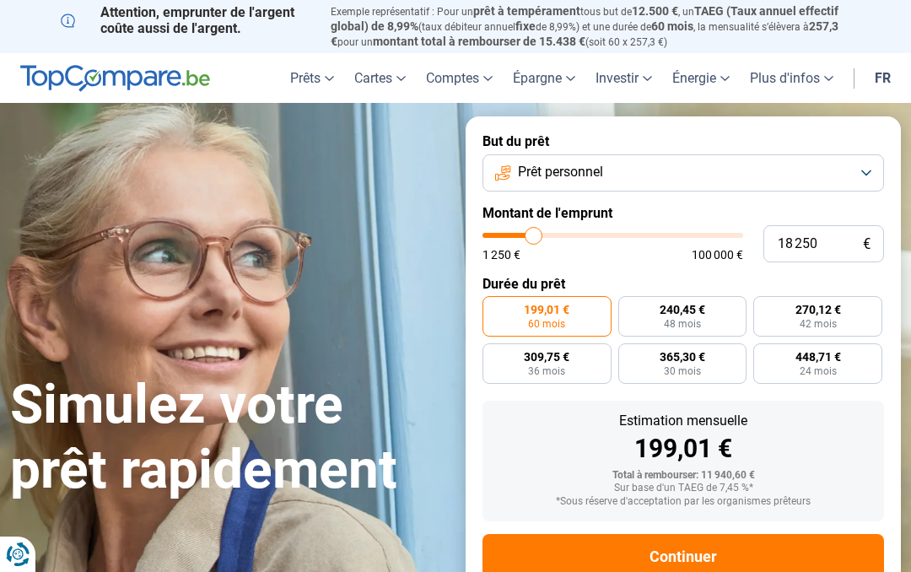
type input "17750"
type input "17 250"
type input "17250"
type input "16 750"
type input "16750"
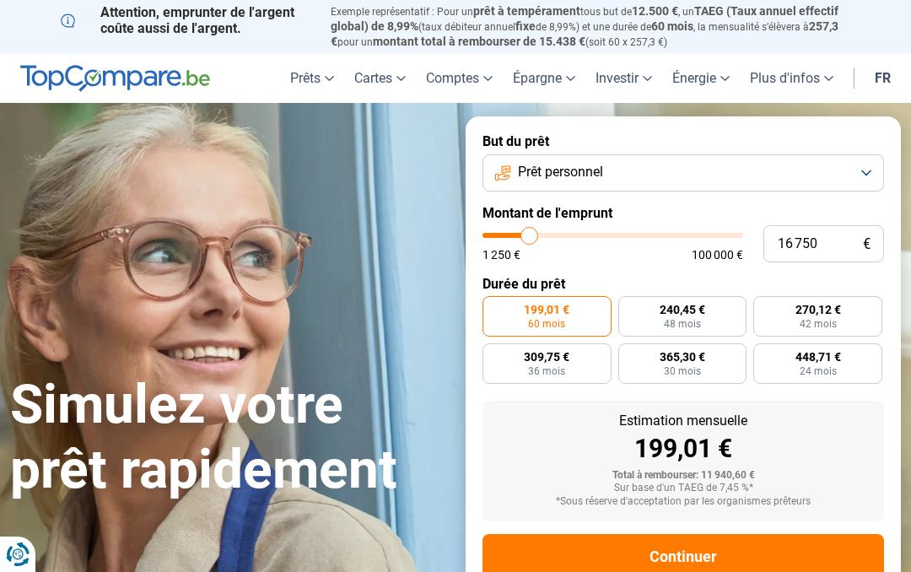
type input "16 250"
type input "16250"
type input "15 500"
type input "15500"
type input "15 000"
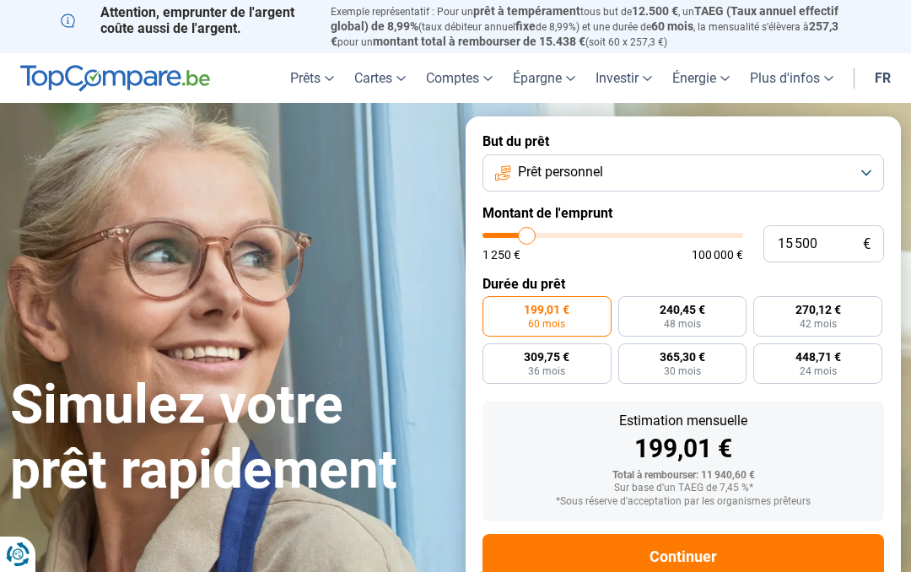
type input "15000"
type input "14 500"
type input "14500"
type input "14 250"
type input "14250"
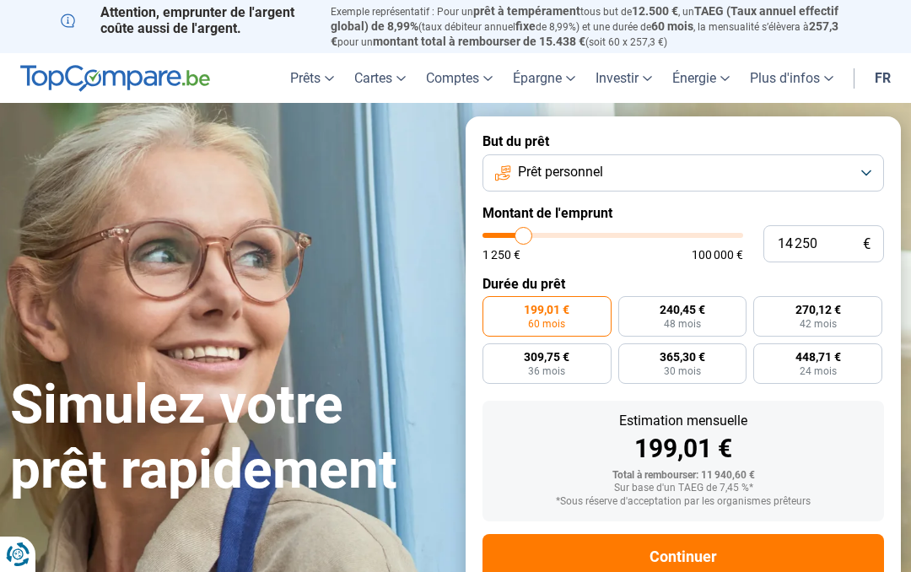
type input "13 750"
type input "13750"
type input "13 500"
type input "13500"
type input "13 250"
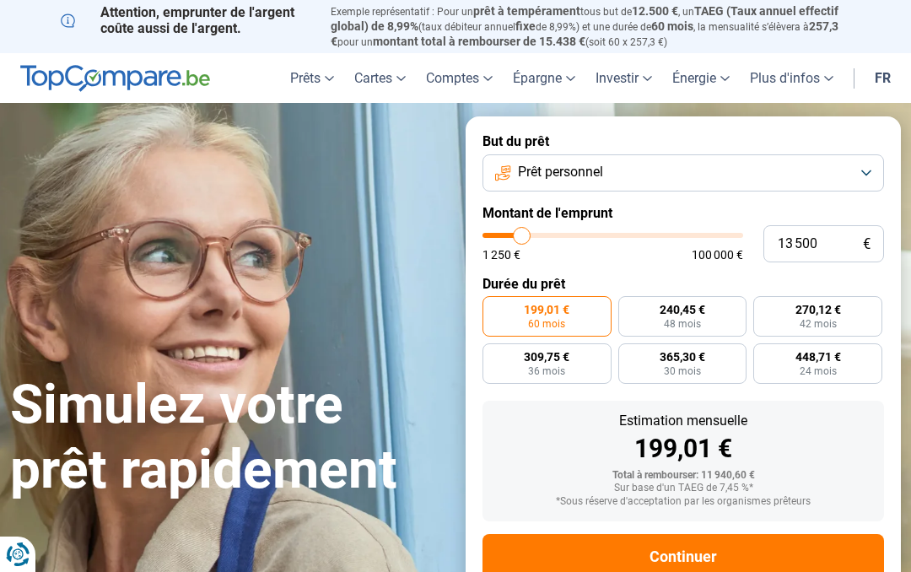
type input "13250"
type input "12 750"
type input "12750"
type input "12 500"
type input "12500"
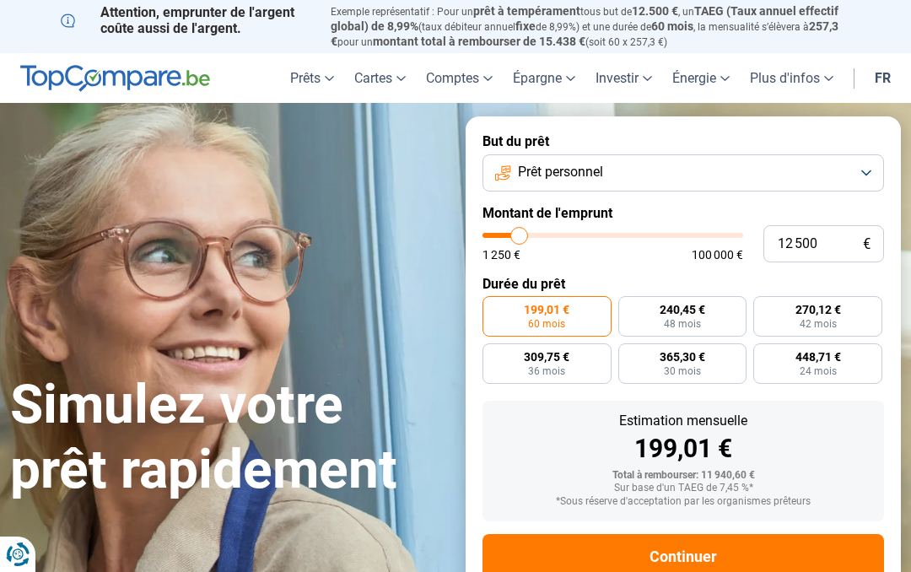
type input "12 250"
type input "12250"
type input "11 750"
type input "11750"
type input "11 500"
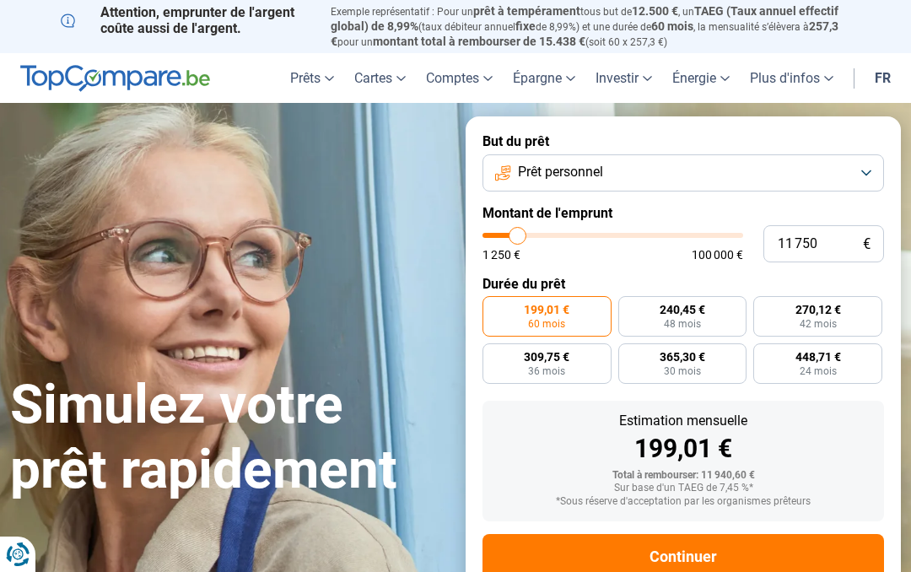
type input "11500"
type input "11 000"
type input "11000"
type input "10 750"
type input "10750"
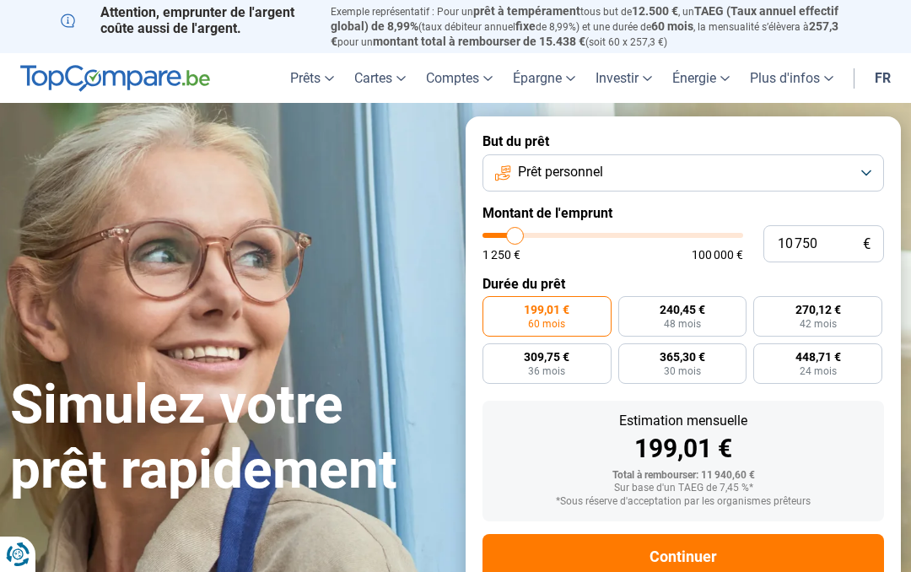
type input "10 500"
type input "10500"
type input "10 000"
type input "10000"
type input "9 750"
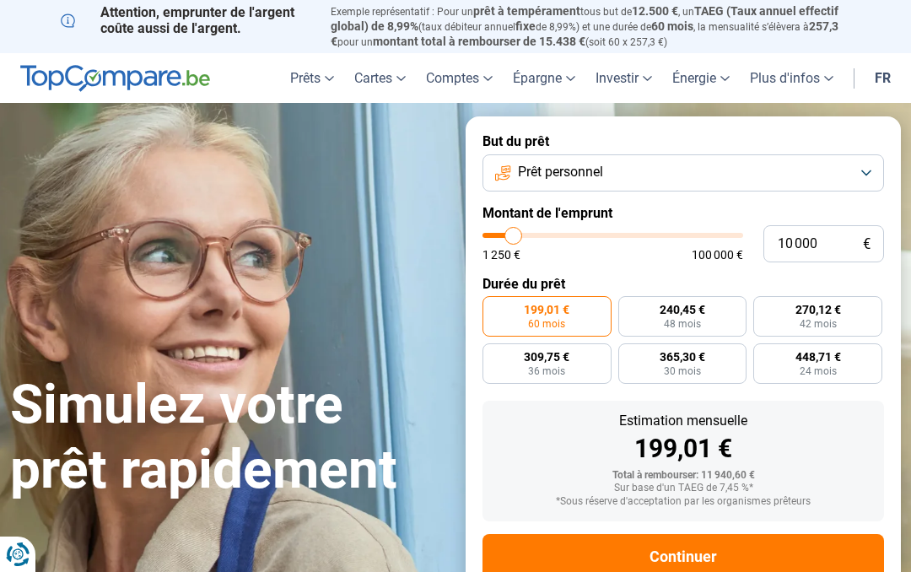
type input "9750"
type input "9 500"
type input "9500"
type input "9 000"
type input "9000"
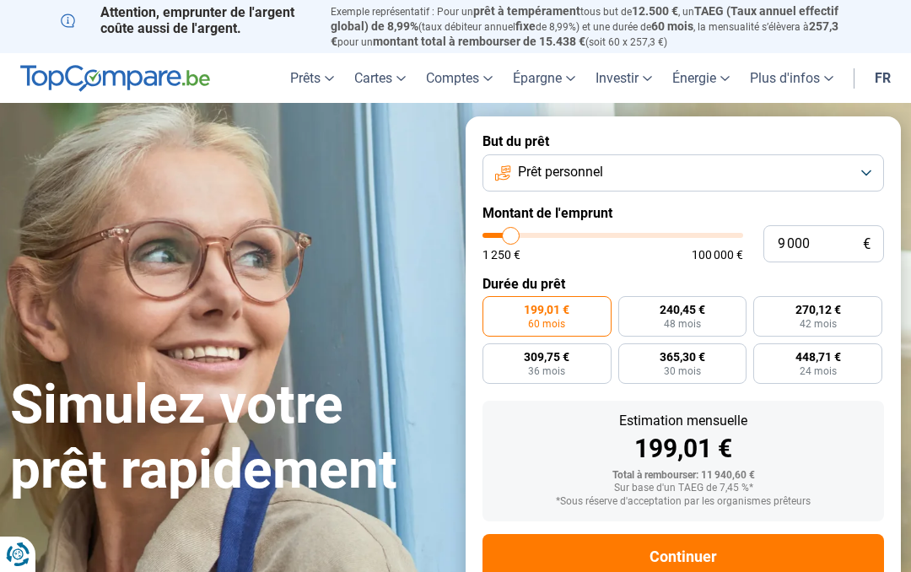
radio input "true"
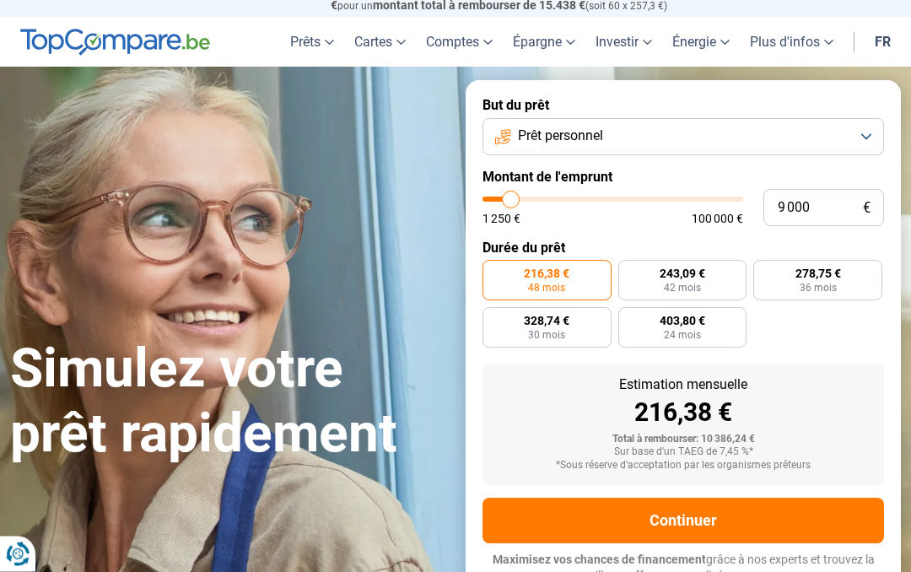
scroll to position [40, 0]
